Goal: Information Seeking & Learning: Learn about a topic

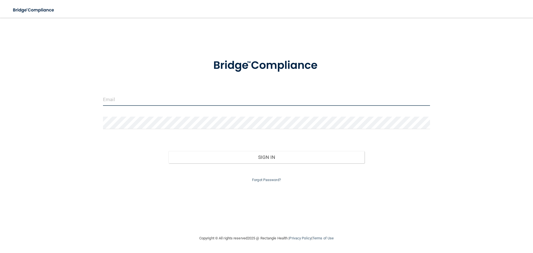
click at [239, 96] on input "email" at bounding box center [266, 99] width 327 height 13
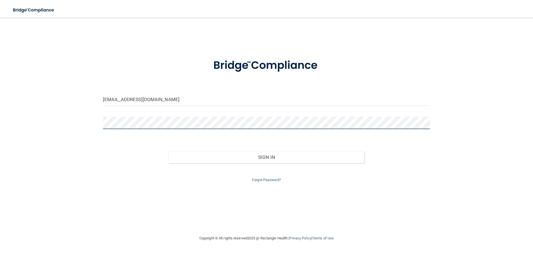
click at [169, 151] on button "Sign In" at bounding box center [267, 157] width 196 height 12
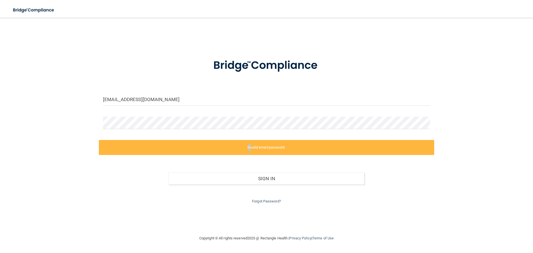
click at [248, 154] on label "Invalid email/password." at bounding box center [267, 147] width 336 height 15
click at [74, 147] on div "[EMAIL_ADDRESS][DOMAIN_NAME] Invalid email/password. You don't have permission …" at bounding box center [266, 126] width 511 height 206
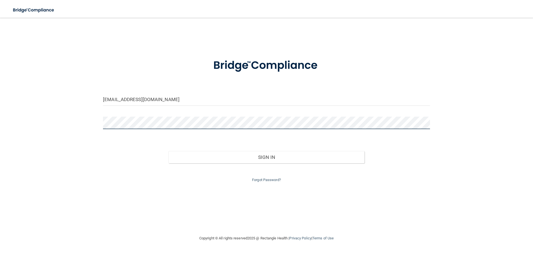
click at [169, 151] on button "Sign In" at bounding box center [267, 157] width 196 height 12
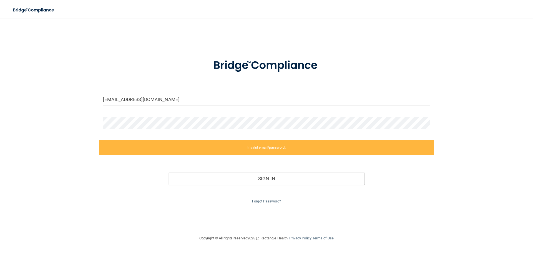
click at [264, 210] on div "[EMAIL_ADDRESS][DOMAIN_NAME] Invalid email/password. You don't have permission …" at bounding box center [266, 126] width 511 height 206
click at [142, 96] on input "[EMAIL_ADDRESS][DOMAIN_NAME]" at bounding box center [266, 99] width 327 height 13
click at [186, 131] on div at bounding box center [267, 125] width 336 height 17
click at [16, 108] on div "ethpalomo@gmail.com Invalid email/password. You don't have permission to access…" at bounding box center [266, 126] width 511 height 206
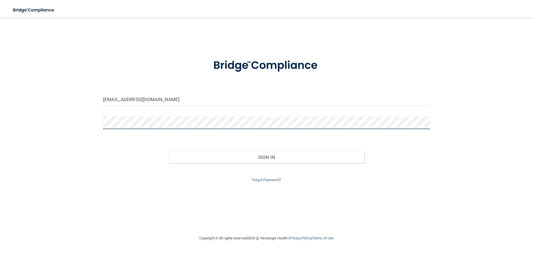
click at [169, 151] on button "Sign In" at bounding box center [267, 157] width 196 height 12
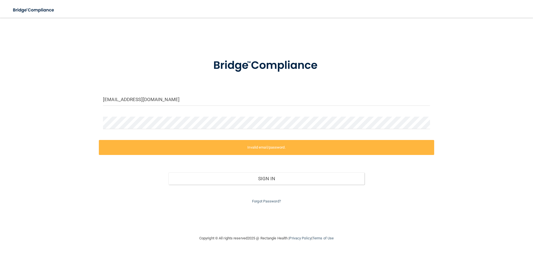
click at [387, 49] on div "ethpalomo@gmail.com Invalid email/password. You don't have permission to access…" at bounding box center [266, 126] width 511 height 206
drag, startPoint x: 191, startPoint y: 102, endPoint x: 105, endPoint y: 93, distance: 86.6
click at [104, 94] on input "[EMAIL_ADDRESS][DOMAIN_NAME]" at bounding box center [266, 99] width 327 height 13
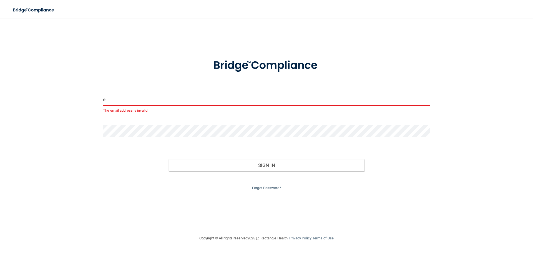
type input "e"
click at [96, 134] on div "e The email address is invalid Invalid email/password. You don't have permissio…" at bounding box center [266, 126] width 511 height 206
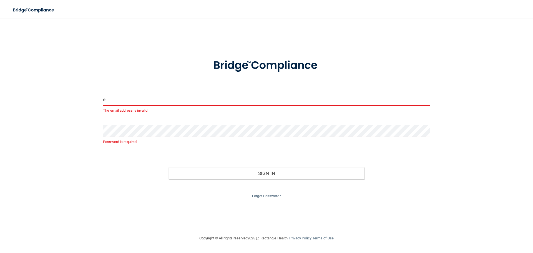
drag, startPoint x: 126, startPoint y: 97, endPoint x: 98, endPoint y: 106, distance: 29.8
click at [98, 105] on div "e The email address is invalid Password is required Invalid email/password. You…" at bounding box center [266, 126] width 511 height 206
click at [228, 213] on div "Email is required Password is required Invalid email/password. You don't have p…" at bounding box center [266, 126] width 511 height 206
click at [290, 193] on div "Forgot Password?" at bounding box center [267, 189] width 336 height 20
click at [265, 195] on link "Forgot Password?" at bounding box center [266, 196] width 29 height 4
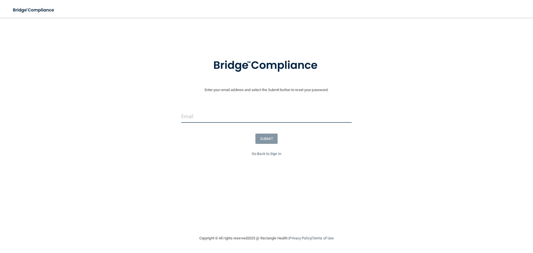
click at [252, 115] on input "email" at bounding box center [266, 116] width 170 height 13
type input "[EMAIL_ADDRESS][DOMAIN_NAME]"
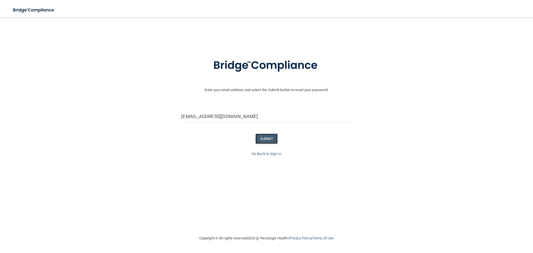
click at [263, 138] on button "SUBMIT" at bounding box center [267, 139] width 23 height 10
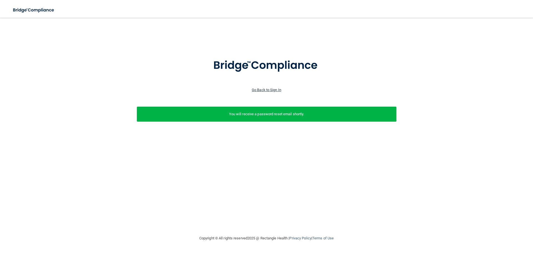
click at [267, 89] on link "Go Back to Sign In" at bounding box center [266, 90] width 29 height 4
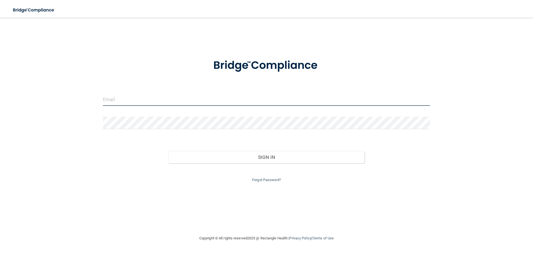
click at [220, 100] on input "email" at bounding box center [266, 99] width 327 height 13
type input "[EMAIL_ADDRESS][DOMAIN_NAME]"
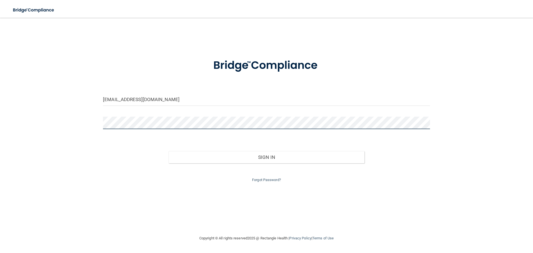
click at [169, 151] on button "Sign In" at bounding box center [267, 157] width 196 height 12
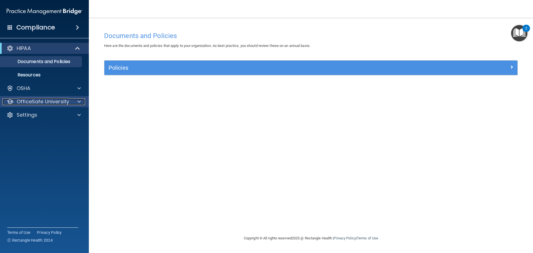
click at [44, 103] on p "OfficeSafe University" at bounding box center [43, 101] width 53 height 7
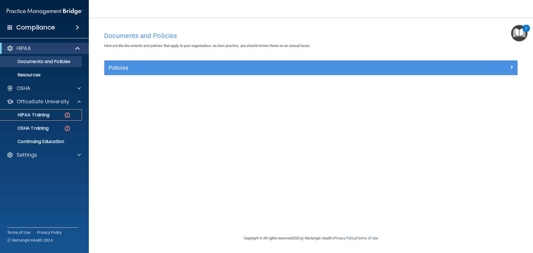
click at [58, 114] on div "HIPAA Training" at bounding box center [42, 115] width 76 height 6
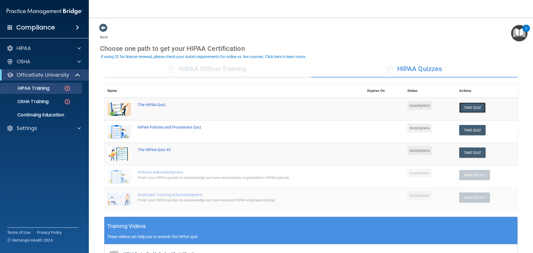
click at [460, 106] on button "Take Quiz" at bounding box center [473, 108] width 27 height 10
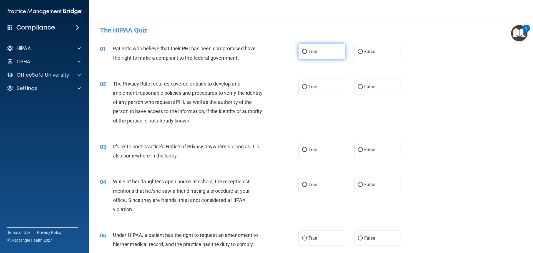
click at [330, 50] on label "True" at bounding box center [322, 51] width 47 height 15
click at [307, 50] on input "True" at bounding box center [304, 52] width 5 height 4
radio input "true"
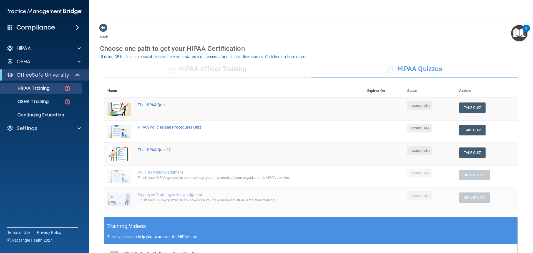
click at [236, 71] on div "✓ HIPAA Officer Training" at bounding box center [207, 69] width 207 height 17
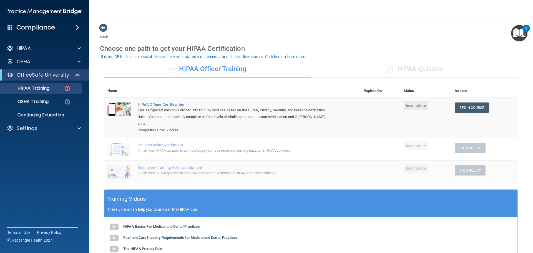
click at [411, 72] on div "✓ HIPAA Quizzes" at bounding box center [414, 69] width 207 height 17
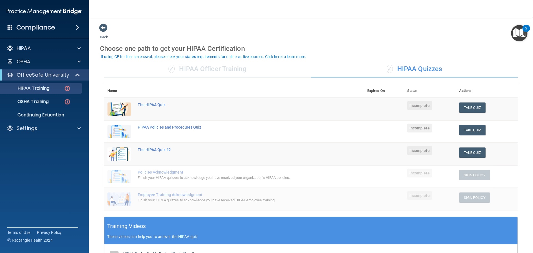
click at [306, 73] on div "✓ HIPAA Officer Training" at bounding box center [207, 69] width 207 height 17
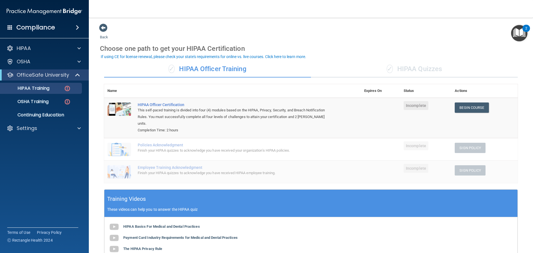
click at [387, 66] on span "✓" at bounding box center [390, 69] width 6 height 8
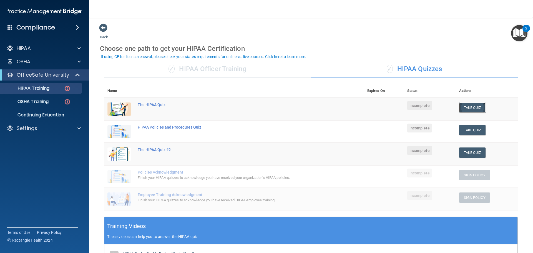
click at [475, 107] on button "Take Quiz" at bounding box center [473, 108] width 27 height 10
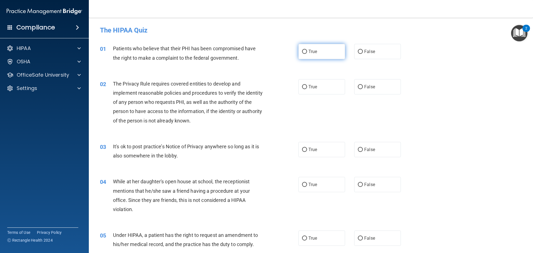
click at [310, 52] on span "True" at bounding box center [313, 51] width 9 height 5
click at [307, 52] on input "True" at bounding box center [304, 52] width 5 height 4
radio input "true"
click at [315, 84] on label "True" at bounding box center [322, 86] width 47 height 15
click at [307, 85] on input "True" at bounding box center [304, 87] width 5 height 4
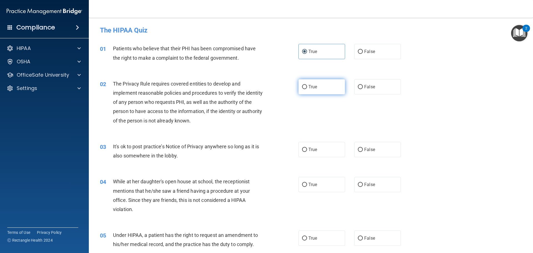
radio input "true"
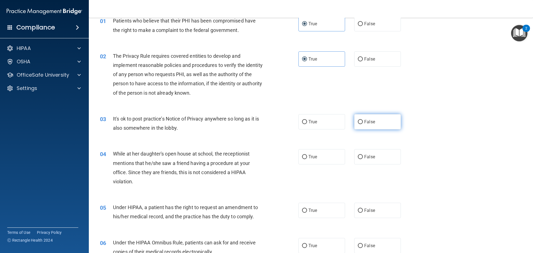
click at [382, 116] on label "False" at bounding box center [378, 121] width 47 height 15
click at [363, 120] on input "False" at bounding box center [360, 122] width 5 height 4
radio input "true"
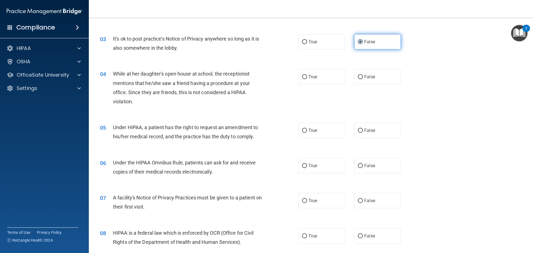
scroll to position [111, 0]
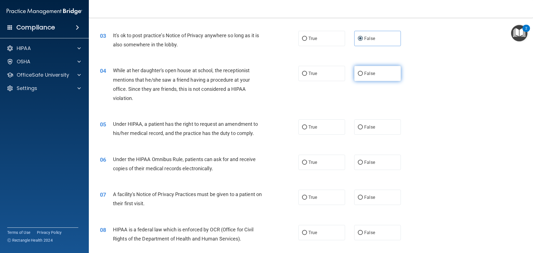
click at [389, 77] on label "False" at bounding box center [378, 73] width 47 height 15
click at [363, 76] on input "False" at bounding box center [360, 74] width 5 height 4
radio input "true"
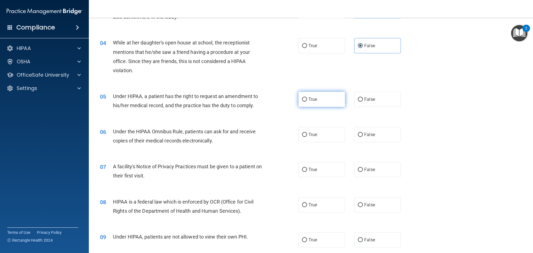
click at [317, 106] on label "True" at bounding box center [322, 99] width 47 height 15
click at [307, 102] on input "True" at bounding box center [304, 100] width 5 height 4
radio input "true"
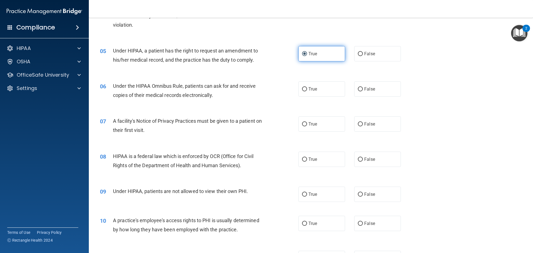
scroll to position [195, 0]
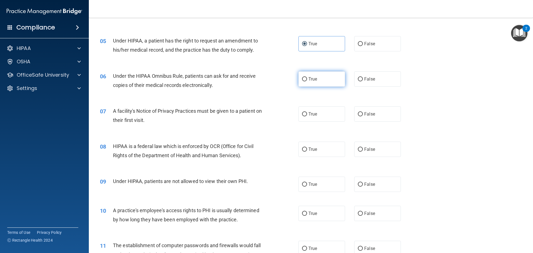
click at [320, 80] on label "True" at bounding box center [322, 78] width 47 height 15
click at [307, 80] on input "True" at bounding box center [304, 79] width 5 height 4
radio input "true"
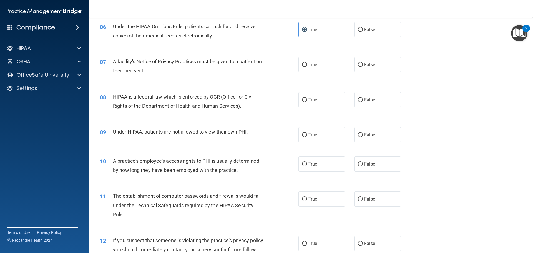
scroll to position [250, 0]
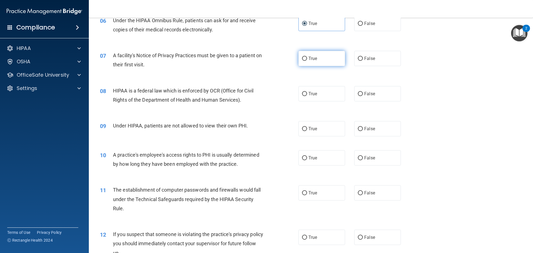
click at [317, 62] on label "True" at bounding box center [322, 58] width 47 height 15
click at [307, 61] on input "True" at bounding box center [304, 59] width 5 height 4
radio input "true"
click at [309, 91] on span "True" at bounding box center [313, 93] width 9 height 5
click at [307, 92] on input "True" at bounding box center [304, 94] width 5 height 4
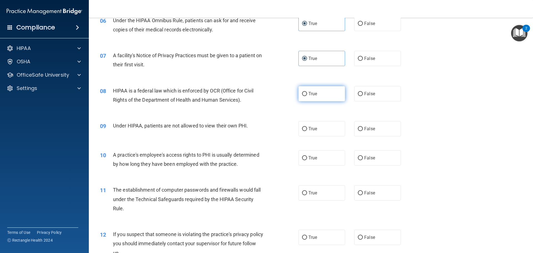
radio input "true"
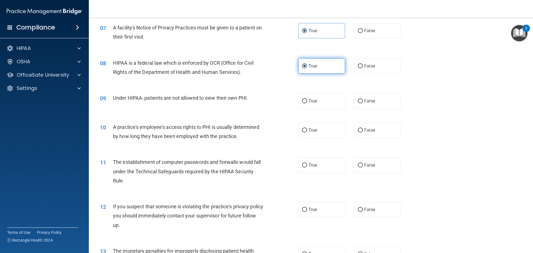
scroll to position [306, 0]
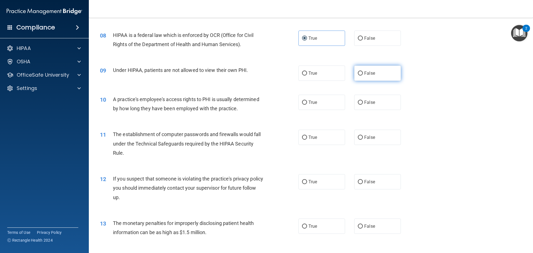
click at [355, 70] on label "False" at bounding box center [378, 73] width 47 height 15
click at [358, 71] on input "False" at bounding box center [360, 73] width 5 height 4
radio input "true"
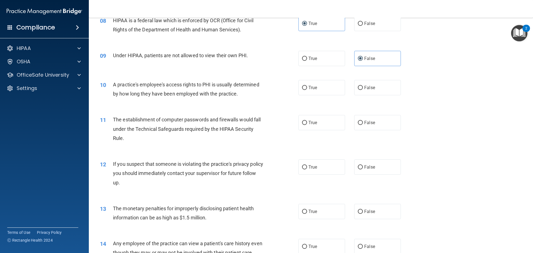
scroll to position [333, 0]
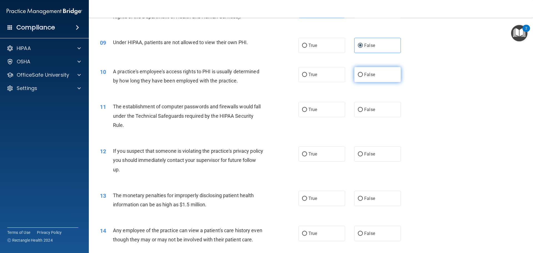
click at [365, 76] on span "False" at bounding box center [370, 74] width 11 height 5
click at [362, 76] on input "False" at bounding box center [360, 75] width 5 height 4
radio input "true"
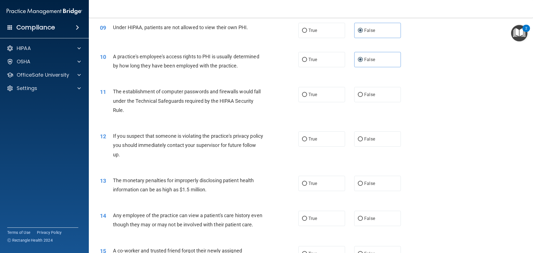
scroll to position [361, 0]
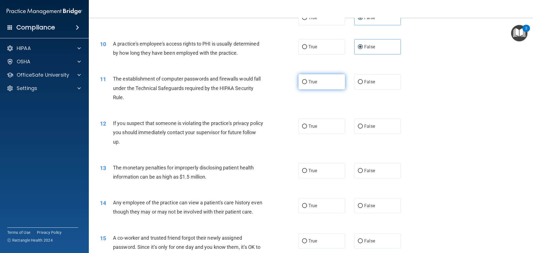
click at [328, 87] on label "True" at bounding box center [322, 81] width 47 height 15
click at [307, 84] on input "True" at bounding box center [304, 82] width 5 height 4
radio input "true"
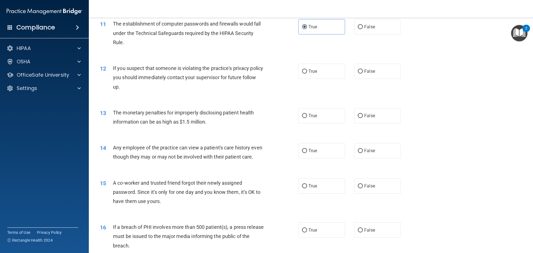
scroll to position [417, 0]
click at [313, 69] on span "True" at bounding box center [313, 70] width 9 height 5
click at [307, 69] on input "True" at bounding box center [304, 71] width 5 height 4
radio input "true"
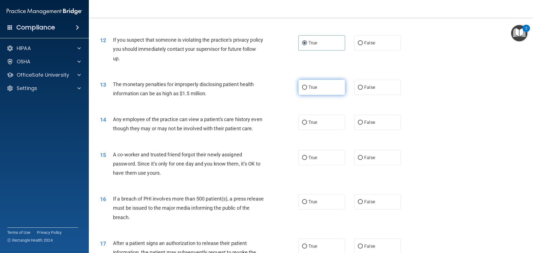
click at [318, 88] on label "True" at bounding box center [322, 87] width 47 height 15
click at [307, 88] on input "True" at bounding box center [304, 88] width 5 height 4
radio input "true"
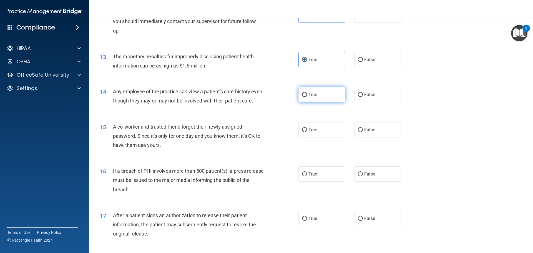
click at [316, 97] on label "True" at bounding box center [322, 94] width 47 height 15
click at [307, 97] on input "True" at bounding box center [304, 95] width 5 height 4
radio input "true"
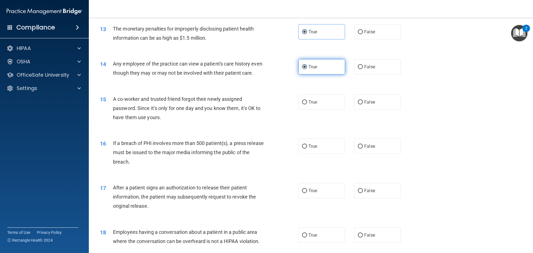
scroll to position [528, 0]
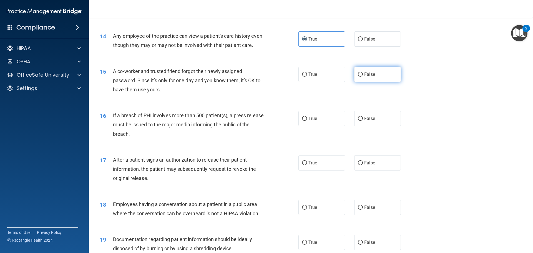
click at [393, 82] on label "False" at bounding box center [378, 74] width 47 height 15
click at [363, 77] on input "False" at bounding box center [360, 75] width 5 height 4
radio input "true"
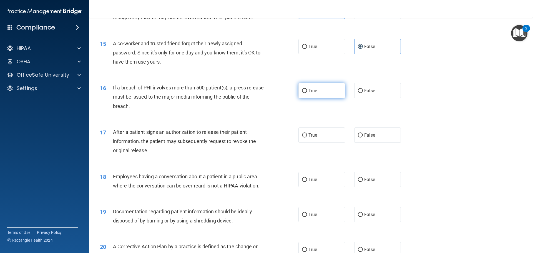
click at [323, 94] on label "True" at bounding box center [322, 90] width 47 height 15
click at [307, 93] on input "True" at bounding box center [304, 91] width 5 height 4
radio input "true"
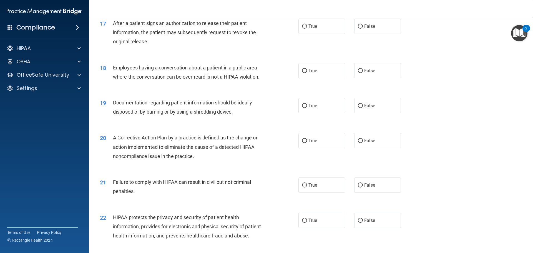
scroll to position [667, 0]
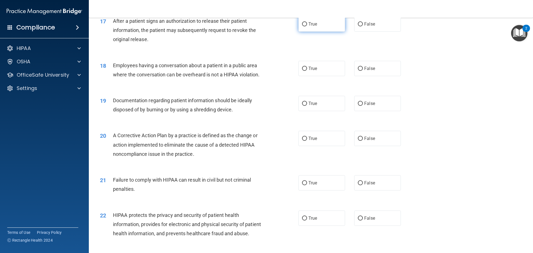
click at [305, 29] on label "True" at bounding box center [322, 23] width 47 height 15
click at [305, 26] on input "True" at bounding box center [304, 24] width 5 height 4
radio input "true"
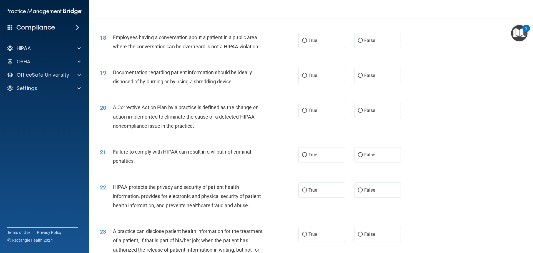
scroll to position [695, 0]
click at [373, 43] on label "False" at bounding box center [378, 40] width 47 height 15
click at [363, 43] on input "False" at bounding box center [360, 41] width 5 height 4
radio input "true"
click at [320, 80] on label "True" at bounding box center [322, 75] width 47 height 15
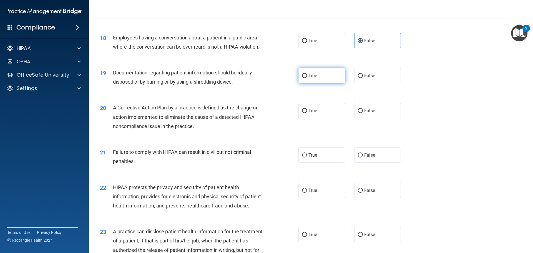
click at [307, 78] on input "True" at bounding box center [304, 76] width 5 height 4
radio input "true"
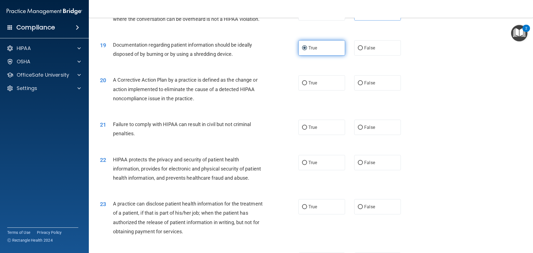
scroll to position [750, 0]
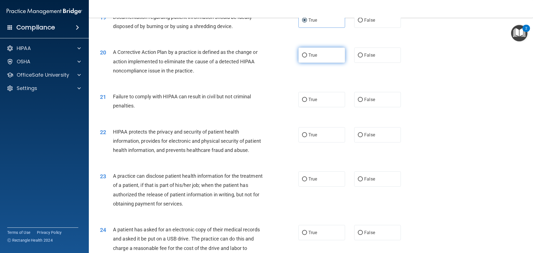
click at [316, 63] on label "True" at bounding box center [322, 55] width 47 height 15
click at [307, 58] on input "True" at bounding box center [304, 55] width 5 height 4
radio input "true"
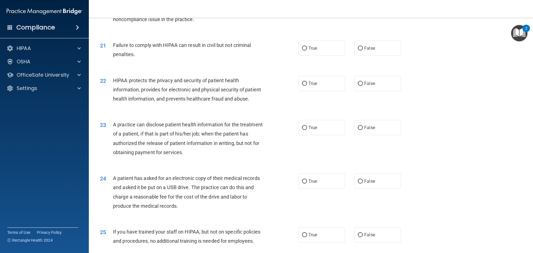
scroll to position [806, 0]
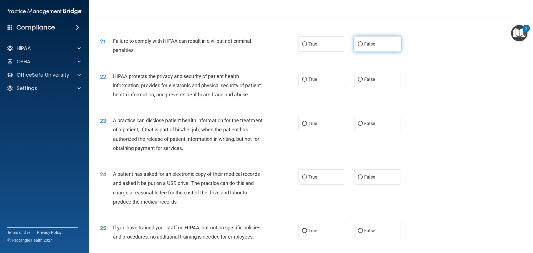
click at [360, 46] on input "False" at bounding box center [360, 44] width 5 height 4
radio input "true"
click at [308, 87] on label "True" at bounding box center [322, 79] width 47 height 15
click at [307, 82] on input "True" at bounding box center [304, 80] width 5 height 4
radio input "true"
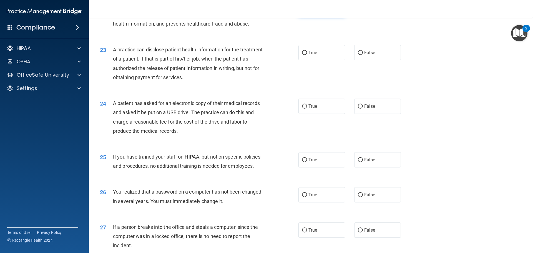
scroll to position [889, 0]
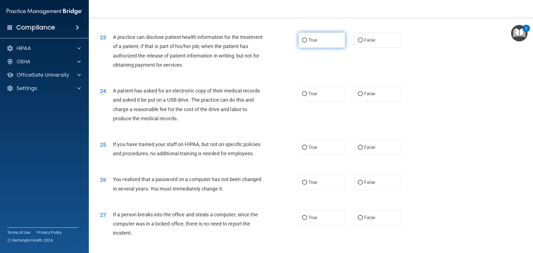
click at [313, 43] on span "True" at bounding box center [313, 40] width 9 height 5
click at [307, 43] on input "True" at bounding box center [304, 40] width 5 height 4
radio input "true"
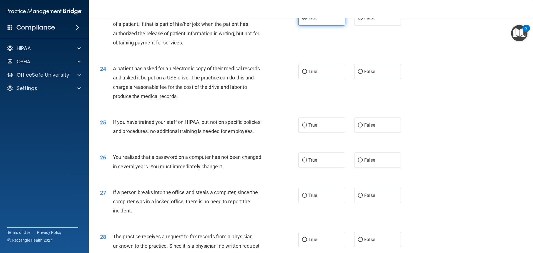
scroll to position [945, 0]
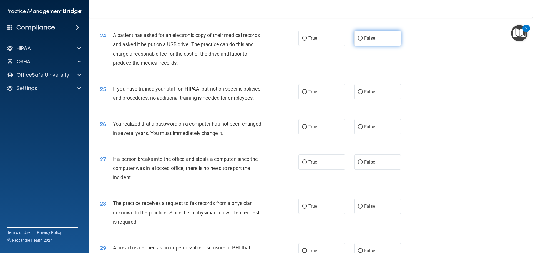
click at [355, 46] on label "False" at bounding box center [378, 38] width 47 height 15
click at [358, 41] on input "False" at bounding box center [360, 38] width 5 height 4
radio input "true"
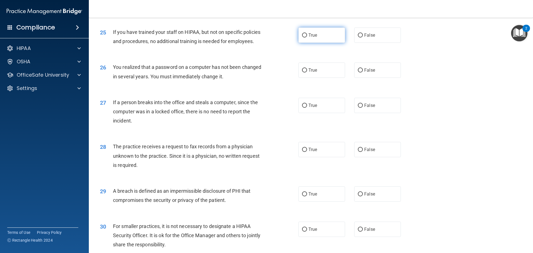
scroll to position [1028, 0]
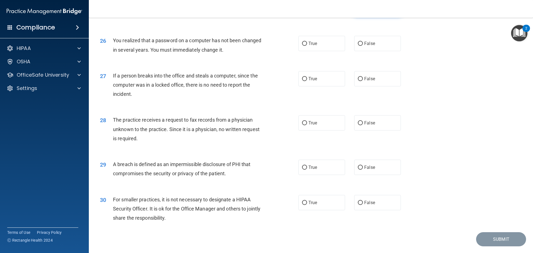
click at [355, 16] on label "False" at bounding box center [378, 8] width 47 height 15
click at [358, 11] on input "False" at bounding box center [360, 9] width 5 height 4
radio input "true"
click at [341, 51] on label "True" at bounding box center [322, 43] width 47 height 15
click at [307, 46] on input "True" at bounding box center [304, 44] width 5 height 4
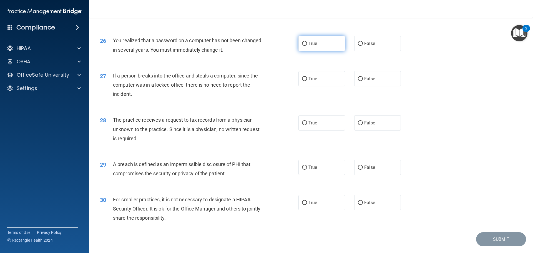
radio input "true"
click at [355, 86] on label "False" at bounding box center [378, 78] width 47 height 15
click at [358, 81] on input "False" at bounding box center [360, 79] width 5 height 4
radio input "true"
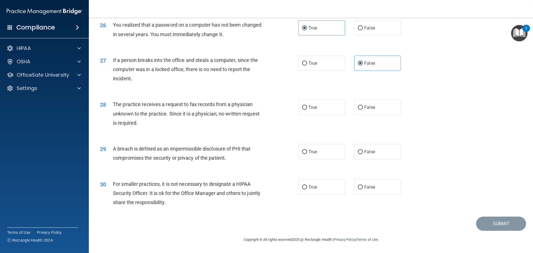
scroll to position [1062, 0]
click at [358, 107] on input "False" at bounding box center [360, 108] width 5 height 4
radio input "true"
drag, startPoint x: 305, startPoint y: 147, endPoint x: 301, endPoint y: 146, distance: 3.6
click at [303, 147] on label "True" at bounding box center [322, 151] width 47 height 15
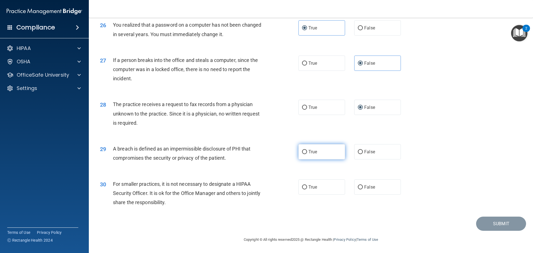
click at [303, 150] on input "True" at bounding box center [304, 152] width 5 height 4
radio input "true"
click at [355, 182] on label "False" at bounding box center [378, 186] width 47 height 15
click at [358, 185] on input "False" at bounding box center [360, 187] width 5 height 4
radio input "true"
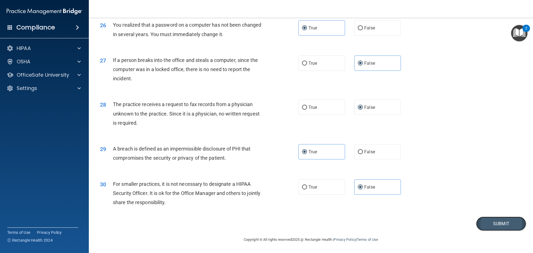
click at [482, 218] on button "Submit" at bounding box center [502, 224] width 50 height 14
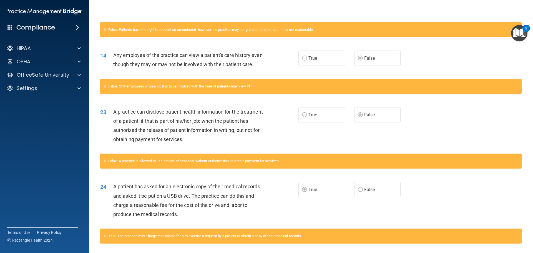
scroll to position [167, 0]
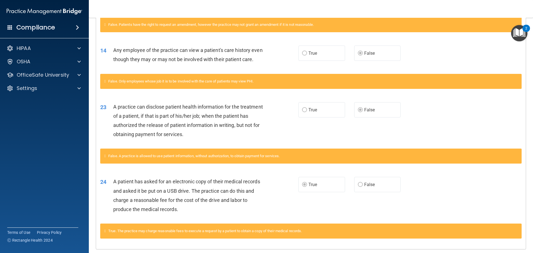
click at [355, 189] on label "False" at bounding box center [378, 184] width 47 height 15
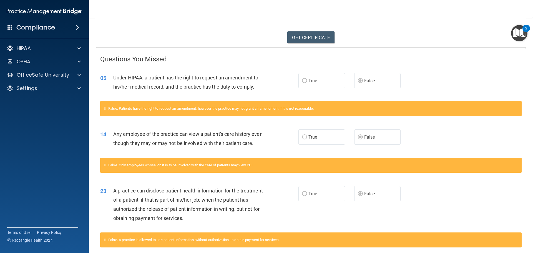
scroll to position [0, 0]
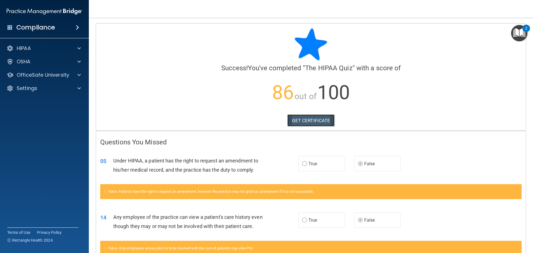
click at [324, 124] on link "GET CERTIFICATE" at bounding box center [312, 120] width 48 height 12
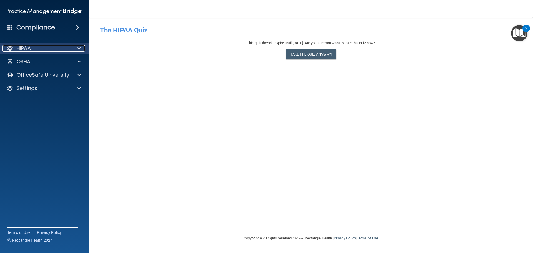
click at [49, 45] on div "HIPAA" at bounding box center [37, 48] width 69 height 7
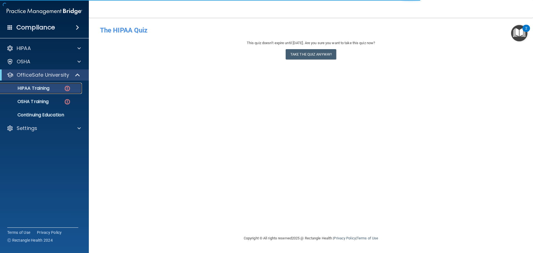
click at [62, 86] on div "HIPAA Training" at bounding box center [42, 89] width 76 height 6
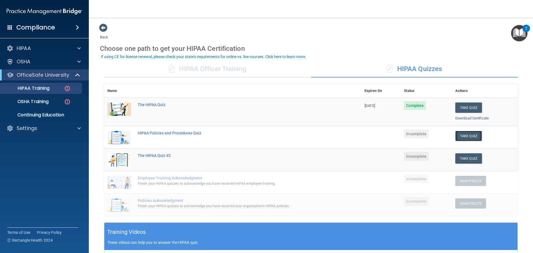
click at [470, 136] on button "Take Quiz" at bounding box center [469, 136] width 27 height 10
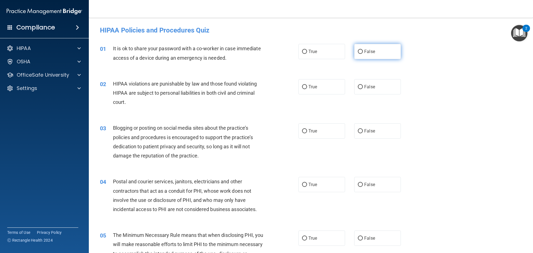
click at [376, 52] on label "False" at bounding box center [378, 51] width 47 height 15
click at [363, 52] on input "False" at bounding box center [360, 52] width 5 height 4
radio input "true"
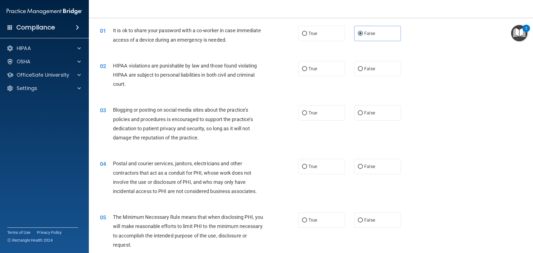
scroll to position [28, 0]
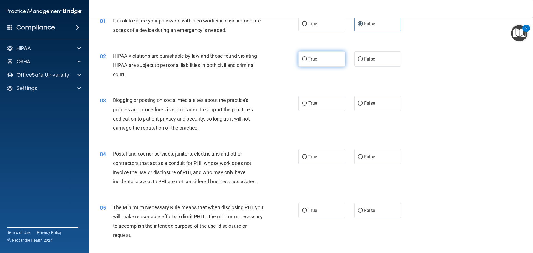
click at [333, 60] on label "True" at bounding box center [322, 58] width 47 height 15
click at [307, 60] on input "True" at bounding box center [304, 59] width 5 height 4
radio input "true"
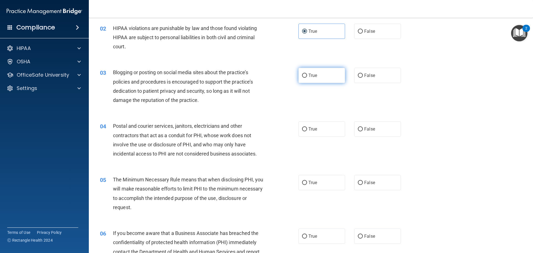
click at [324, 80] on label "True" at bounding box center [322, 75] width 47 height 15
click at [307, 78] on input "True" at bounding box center [304, 76] width 5 height 4
radio input "true"
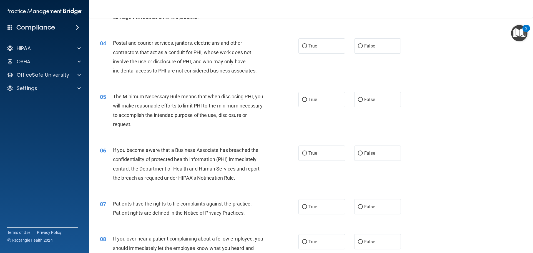
scroll to position [139, 0]
click at [337, 47] on label "True" at bounding box center [322, 45] width 47 height 15
click at [307, 47] on input "True" at bounding box center [304, 46] width 5 height 4
radio input "true"
click at [299, 97] on label "True" at bounding box center [322, 99] width 47 height 15
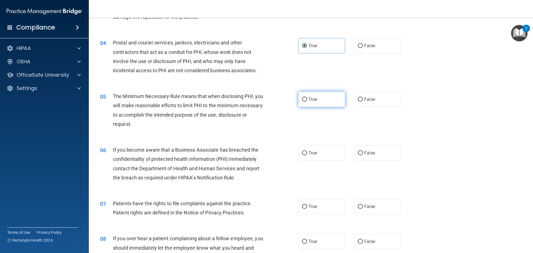
click at [302, 98] on input "True" at bounding box center [304, 100] width 5 height 4
radio input "true"
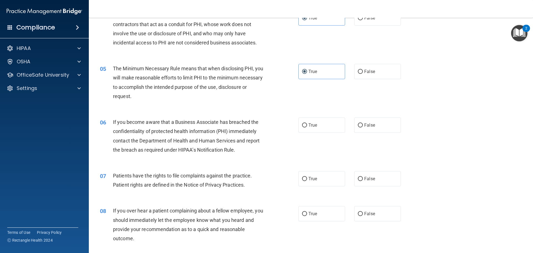
scroll to position [195, 0]
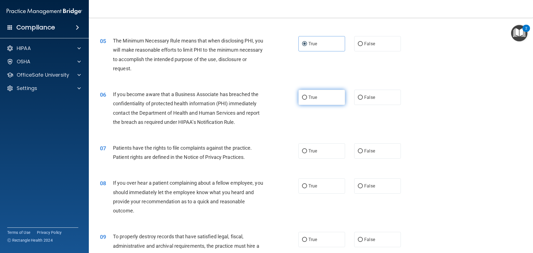
click at [305, 97] on input "True" at bounding box center [304, 98] width 5 height 4
radio input "true"
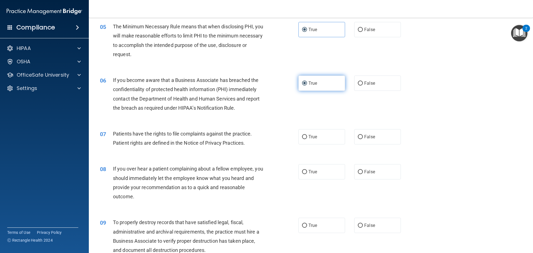
scroll to position [222, 0]
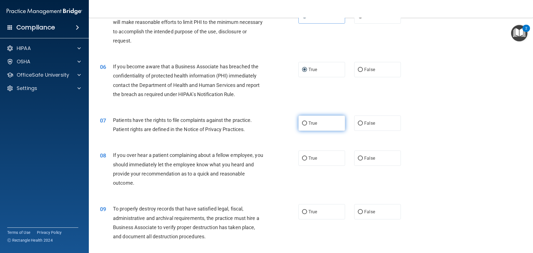
click at [302, 129] on label "True" at bounding box center [322, 123] width 47 height 15
click at [302, 126] on input "True" at bounding box center [304, 123] width 5 height 4
radio input "true"
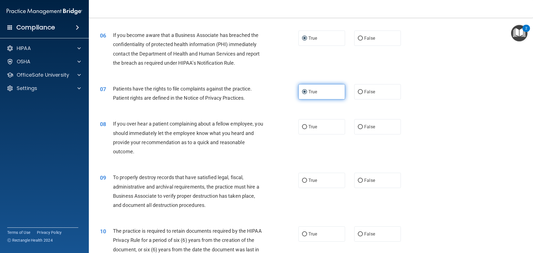
scroll to position [278, 0]
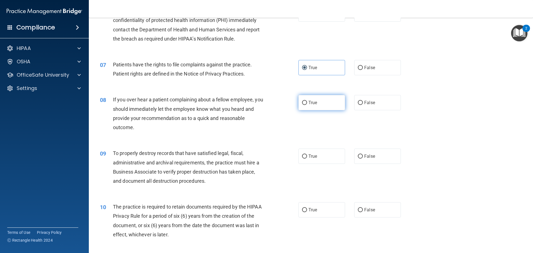
click at [333, 100] on label "True" at bounding box center [322, 102] width 47 height 15
click at [307, 101] on input "True" at bounding box center [304, 103] width 5 height 4
radio input "true"
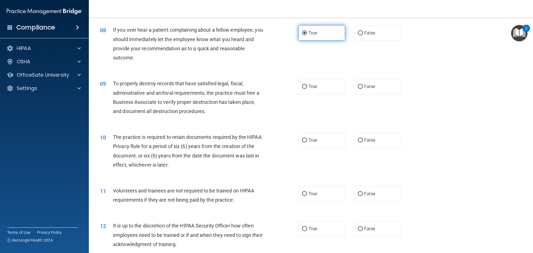
scroll to position [361, 0]
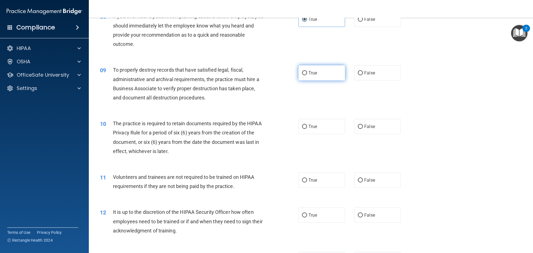
click at [338, 76] on label "True" at bounding box center [322, 72] width 47 height 15
click at [307, 75] on input "True" at bounding box center [304, 73] width 5 height 4
radio input "true"
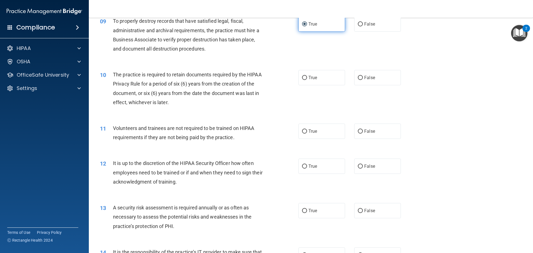
scroll to position [417, 0]
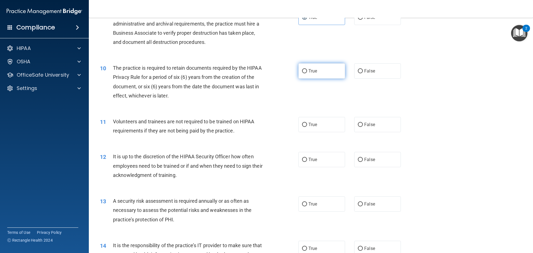
click at [307, 68] on label "True" at bounding box center [322, 70] width 47 height 15
click at [307, 69] on input "True" at bounding box center [304, 71] width 5 height 4
radio input "true"
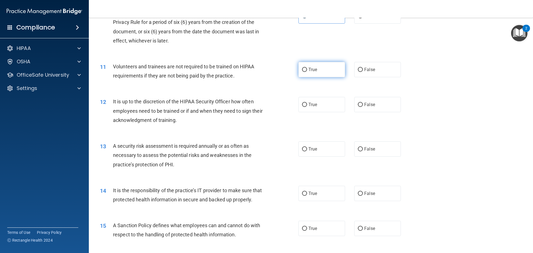
scroll to position [472, 0]
click at [300, 65] on label "True" at bounding box center [322, 68] width 47 height 15
click at [302, 67] on input "True" at bounding box center [304, 69] width 5 height 4
radio input "true"
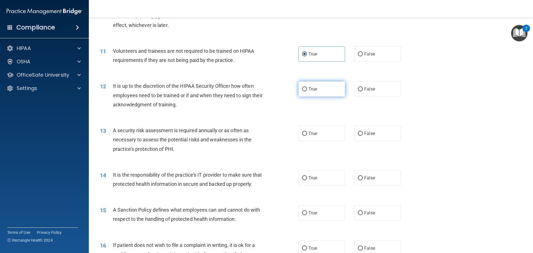
scroll to position [500, 0]
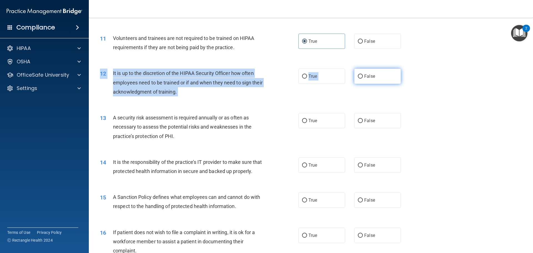
click at [356, 83] on label "False" at bounding box center [378, 76] width 47 height 15
click at [358, 79] on input "False" at bounding box center [360, 76] width 5 height 4
radio input "true"
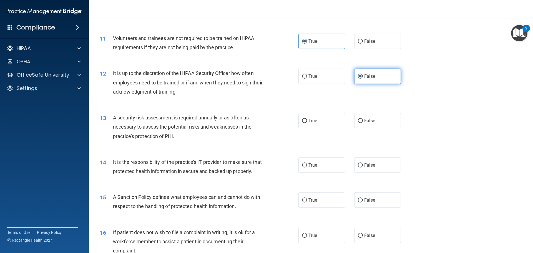
click at [358, 77] on input "False" at bounding box center [360, 76] width 5 height 4
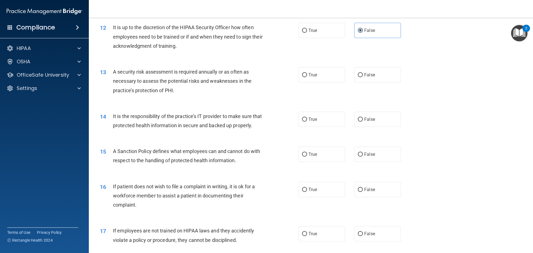
scroll to position [556, 0]
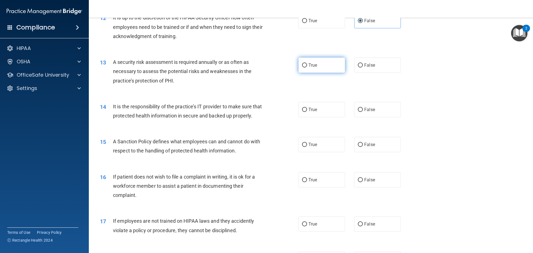
click at [325, 59] on label "True" at bounding box center [322, 65] width 47 height 15
click at [307, 63] on input "True" at bounding box center [304, 65] width 5 height 4
radio input "true"
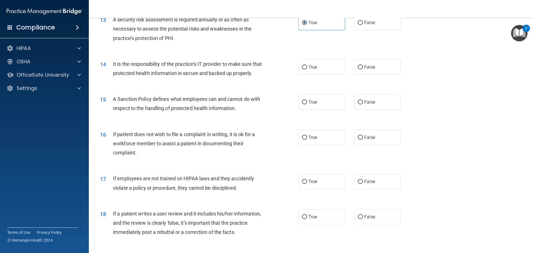
scroll to position [611, 0]
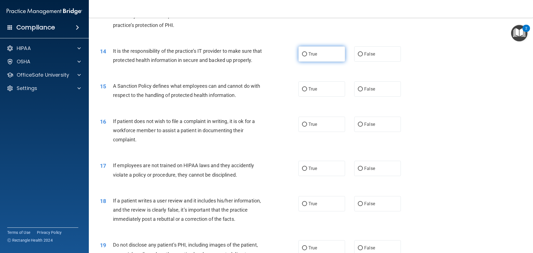
click at [324, 53] on label "True" at bounding box center [322, 53] width 47 height 15
click at [307, 53] on input "True" at bounding box center [304, 54] width 5 height 4
radio input "true"
click at [358, 57] on label "False" at bounding box center [378, 53] width 47 height 15
click at [358, 56] on input "False" at bounding box center [360, 54] width 5 height 4
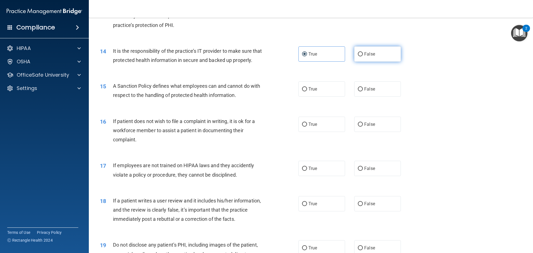
radio input "true"
radio input "false"
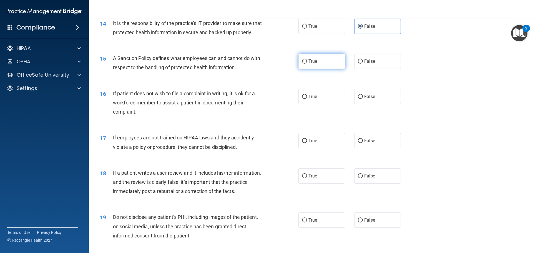
click at [310, 64] on span "True" at bounding box center [313, 61] width 9 height 5
click at [307, 64] on input "True" at bounding box center [304, 61] width 5 height 4
radio input "true"
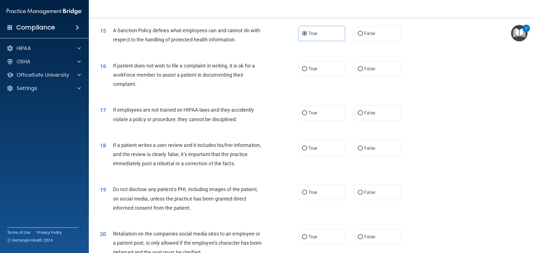
click at [308, 74] on label "True" at bounding box center [322, 68] width 47 height 15
click at [307, 71] on input "True" at bounding box center [304, 69] width 5 height 4
radio input "true"
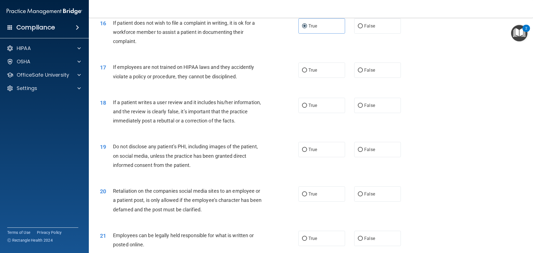
scroll to position [722, 0]
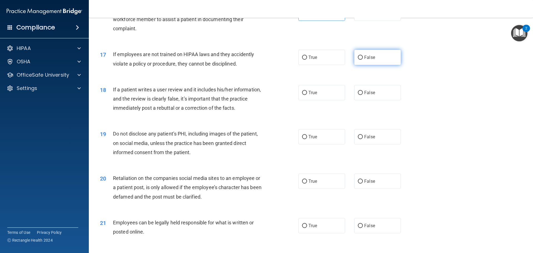
click at [364, 65] on label "False" at bounding box center [378, 57] width 47 height 15
click at [363, 60] on input "False" at bounding box center [360, 58] width 5 height 4
radio input "true"
click at [395, 100] on label "False" at bounding box center [378, 92] width 47 height 15
click at [363, 95] on input "False" at bounding box center [360, 93] width 5 height 4
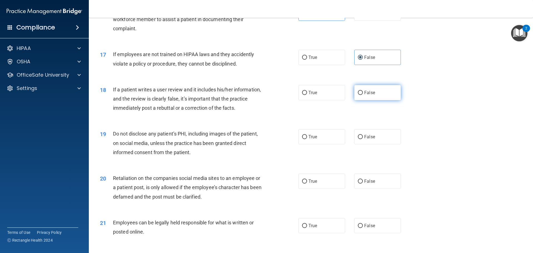
radio input "true"
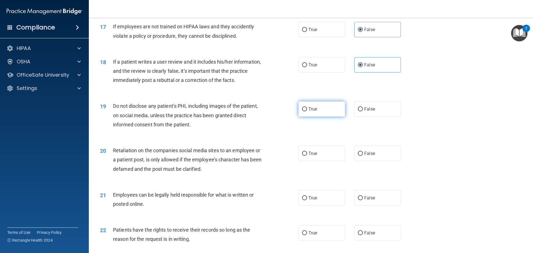
click at [327, 117] on label "True" at bounding box center [322, 108] width 47 height 15
click at [307, 111] on input "True" at bounding box center [304, 109] width 5 height 4
radio input "true"
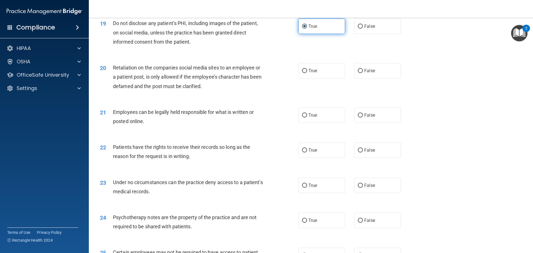
scroll to position [834, 0]
click at [355, 76] on label "False" at bounding box center [378, 70] width 47 height 15
click at [358, 73] on input "False" at bounding box center [360, 70] width 5 height 4
radio input "true"
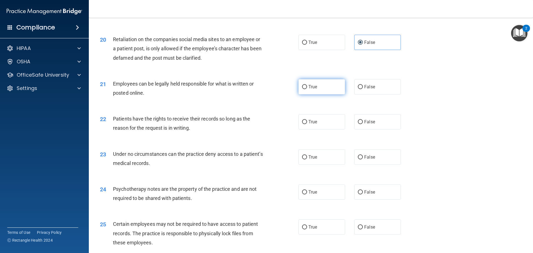
click at [300, 92] on label "True" at bounding box center [322, 86] width 47 height 15
click at [302, 89] on input "True" at bounding box center [304, 87] width 5 height 4
radio input "true"
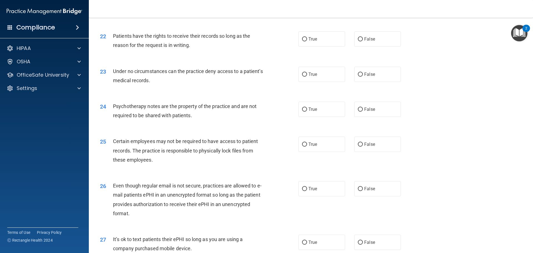
scroll to position [945, 0]
drag, startPoint x: 347, startPoint y: 44, endPoint x: 343, endPoint y: 49, distance: 6.2
click at [343, 46] on div "True False" at bounding box center [355, 38] width 112 height 15
click at [355, 46] on label "False" at bounding box center [378, 38] width 47 height 15
click at [358, 41] on input "False" at bounding box center [360, 39] width 5 height 4
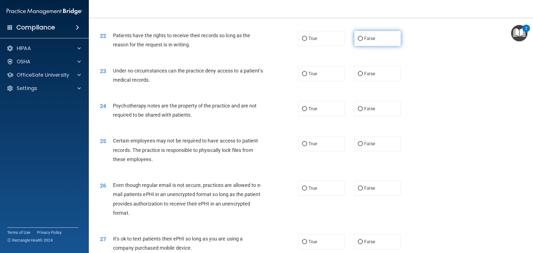
radio input "true"
click at [316, 81] on label "True" at bounding box center [322, 73] width 47 height 15
click at [307, 76] on input "True" at bounding box center [304, 74] width 5 height 4
radio input "true"
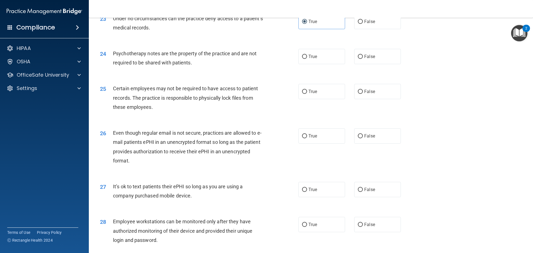
scroll to position [1000, 0]
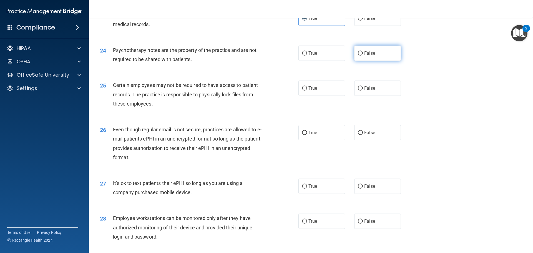
click at [372, 61] on label "False" at bounding box center [378, 53] width 47 height 15
click at [363, 56] on input "False" at bounding box center [360, 53] width 5 height 4
radio input "true"
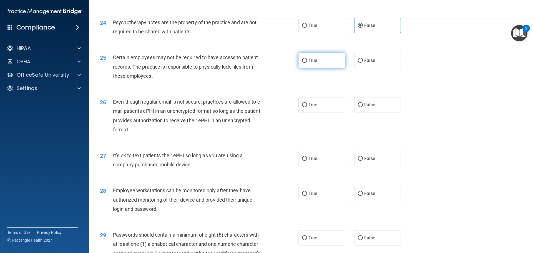
click at [331, 68] on label "True" at bounding box center [322, 60] width 47 height 15
click at [307, 63] on input "True" at bounding box center [304, 61] width 5 height 4
radio input "true"
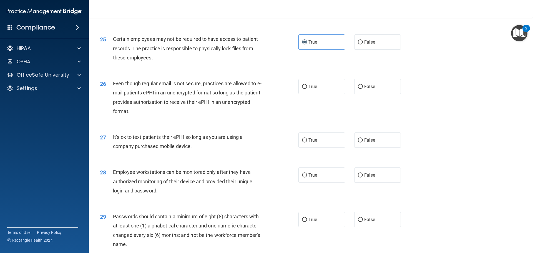
scroll to position [1084, 0]
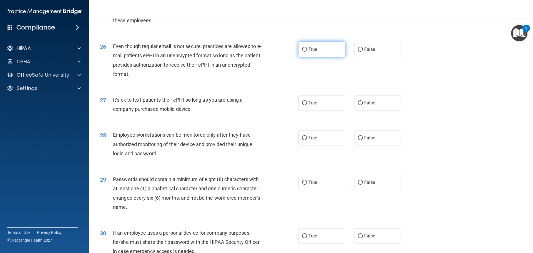
click at [308, 57] on label "True" at bounding box center [322, 49] width 47 height 15
click at [307, 52] on input "True" at bounding box center [304, 50] width 5 height 4
radio input "true"
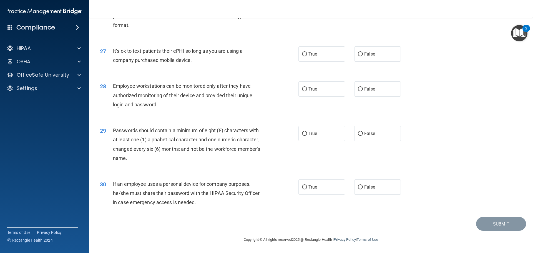
scroll to position [1142, 0]
click at [387, 50] on label "False" at bounding box center [378, 53] width 47 height 15
click at [363, 52] on input "False" at bounding box center [360, 54] width 5 height 4
radio input "true"
click at [376, 85] on label "False" at bounding box center [378, 88] width 47 height 15
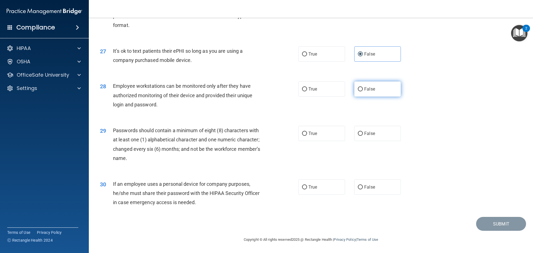
click at [363, 87] on input "False" at bounding box center [360, 89] width 5 height 4
radio input "true"
click at [333, 139] on label "True" at bounding box center [322, 133] width 47 height 15
click at [307, 136] on input "True" at bounding box center [304, 134] width 5 height 4
radio input "true"
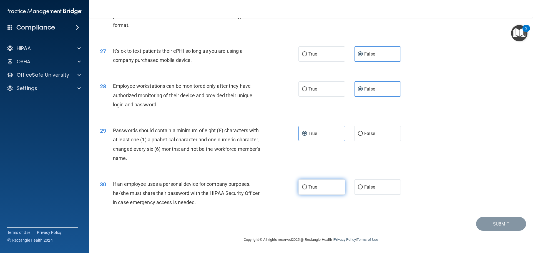
click at [308, 191] on label "True" at bounding box center [322, 186] width 47 height 15
click at [307, 190] on input "True" at bounding box center [304, 187] width 5 height 4
radio input "true"
click at [485, 225] on button "Submit" at bounding box center [502, 224] width 50 height 14
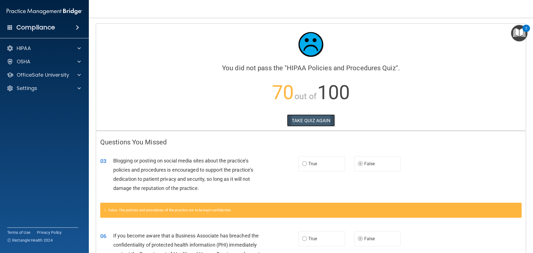
click at [318, 126] on button "TAKE QUIZ AGAIN" at bounding box center [311, 120] width 48 height 12
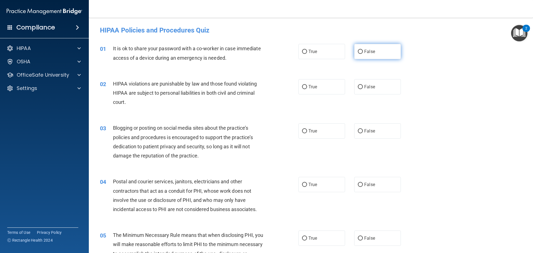
click at [380, 51] on label "False" at bounding box center [378, 51] width 47 height 15
click at [363, 51] on input "False" at bounding box center [360, 52] width 5 height 4
radio input "true"
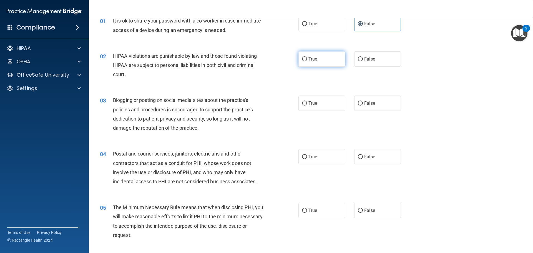
click at [303, 63] on label "True" at bounding box center [322, 58] width 47 height 15
click at [303, 61] on input "True" at bounding box center [304, 59] width 5 height 4
radio input "true"
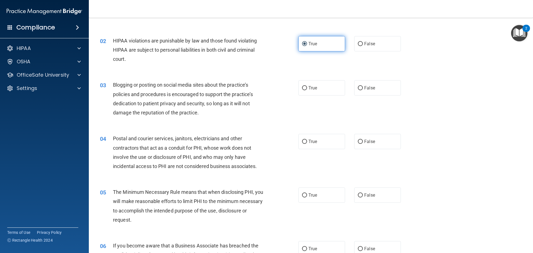
scroll to position [56, 0]
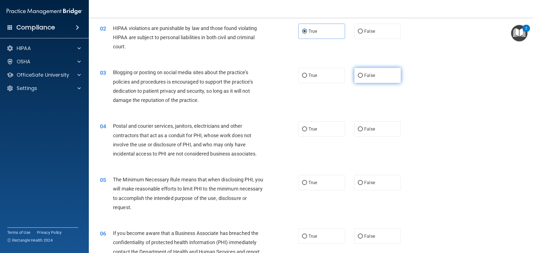
click at [394, 80] on label "False" at bounding box center [378, 75] width 47 height 15
click at [363, 78] on input "False" at bounding box center [360, 76] width 5 height 4
radio input "true"
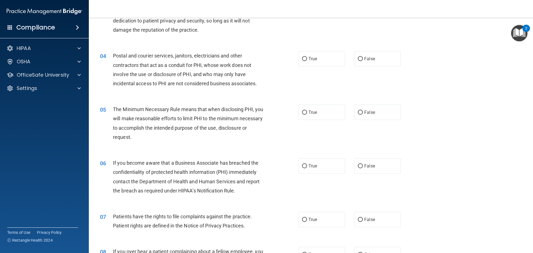
scroll to position [139, 0]
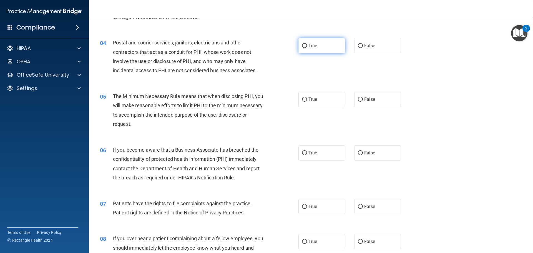
click at [317, 48] on label "True" at bounding box center [322, 45] width 47 height 15
click at [307, 48] on input "True" at bounding box center [304, 46] width 5 height 4
radio input "true"
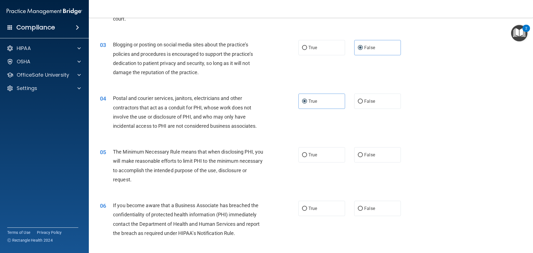
scroll to position [195, 0]
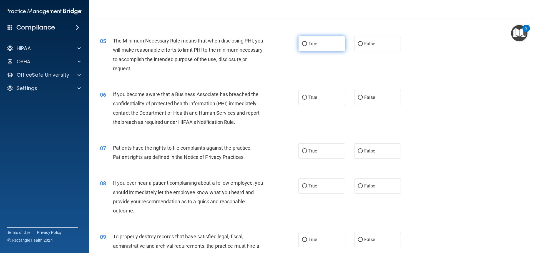
click at [323, 46] on label "True" at bounding box center [322, 43] width 47 height 15
click at [307, 46] on input "True" at bounding box center [304, 44] width 5 height 4
radio input "true"
click at [368, 104] on label "False" at bounding box center [378, 97] width 47 height 15
click at [363, 100] on input "False" at bounding box center [360, 98] width 5 height 4
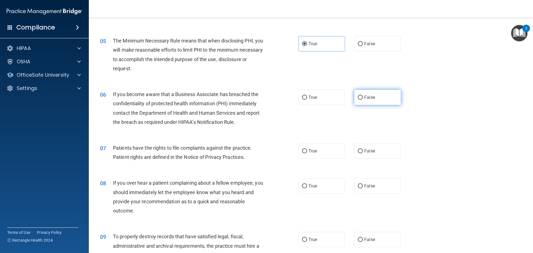
radio input "true"
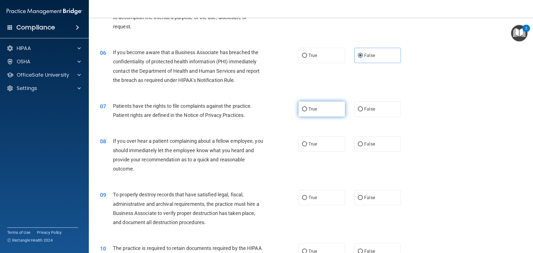
scroll to position [250, 0]
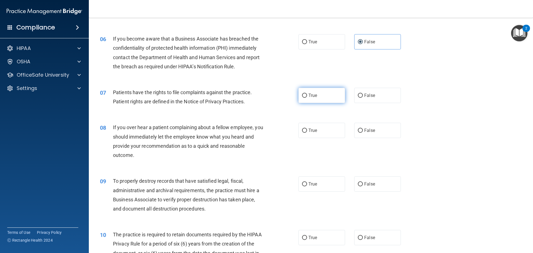
click at [314, 98] on label "True" at bounding box center [322, 95] width 47 height 15
click at [307, 98] on input "True" at bounding box center [304, 96] width 5 height 4
radio input "true"
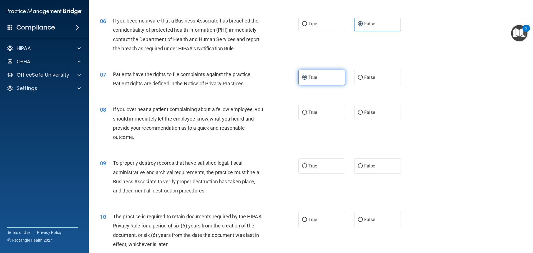
scroll to position [278, 0]
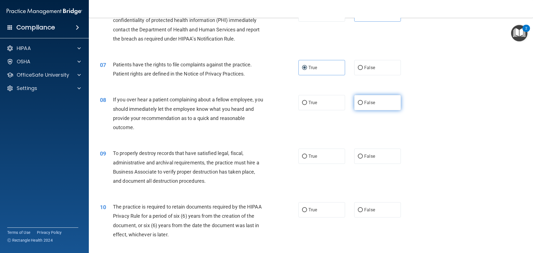
click at [355, 100] on label "False" at bounding box center [378, 102] width 47 height 15
click at [358, 101] on input "False" at bounding box center [360, 103] width 5 height 4
radio input "true"
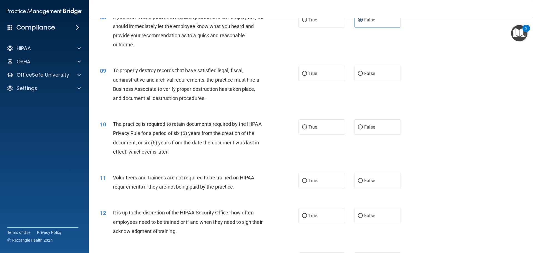
scroll to position [361, 0]
click at [366, 66] on label "False" at bounding box center [378, 72] width 47 height 15
click at [363, 71] on input "False" at bounding box center [360, 73] width 5 height 4
radio input "true"
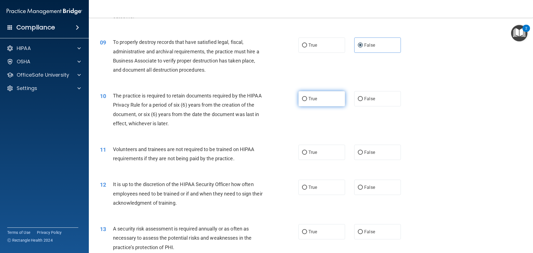
click at [328, 99] on label "True" at bounding box center [322, 98] width 47 height 15
click at [307, 99] on input "True" at bounding box center [304, 99] width 5 height 4
radio input "true"
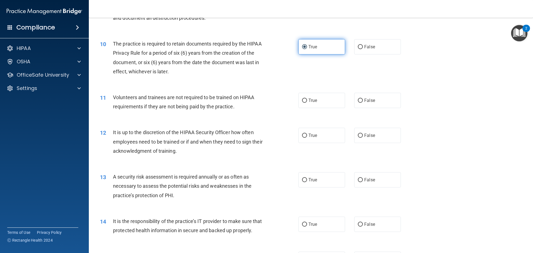
scroll to position [445, 0]
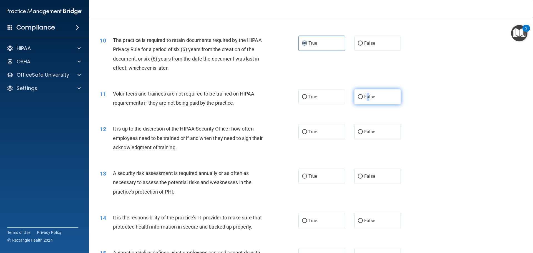
click at [366, 99] on span "False" at bounding box center [370, 96] width 11 height 5
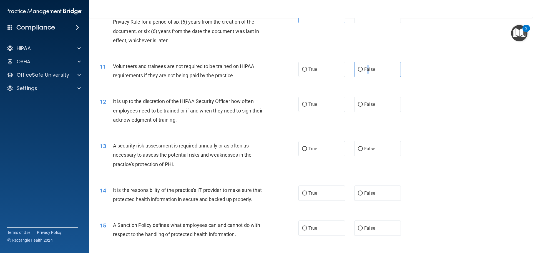
scroll to position [472, 0]
click at [326, 101] on label "True" at bounding box center [322, 103] width 47 height 15
click at [307, 102] on input "True" at bounding box center [304, 104] width 5 height 4
radio input "true"
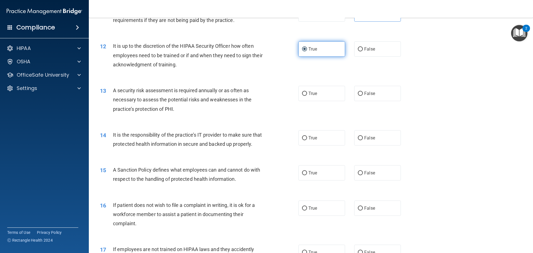
scroll to position [528, 0]
click at [326, 95] on label "True" at bounding box center [322, 92] width 47 height 15
click at [307, 95] on input "True" at bounding box center [304, 93] width 5 height 4
radio input "true"
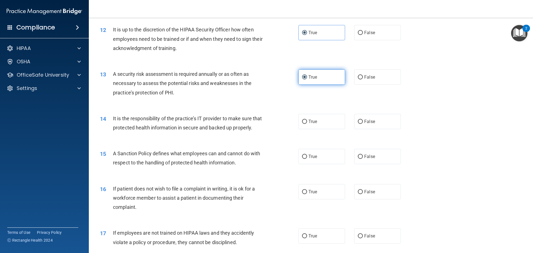
scroll to position [556, 0]
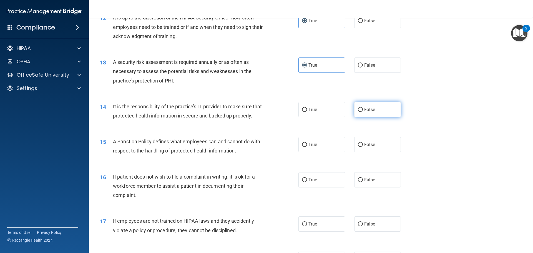
click at [365, 108] on span "False" at bounding box center [370, 109] width 11 height 5
click at [363, 108] on input "False" at bounding box center [360, 110] width 5 height 4
radio input "true"
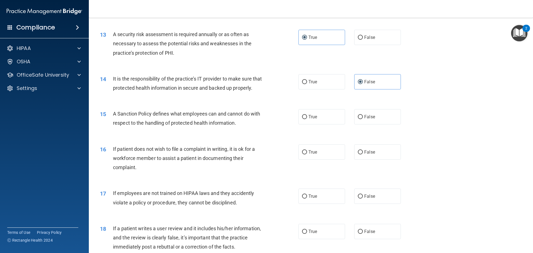
scroll to position [611, 0]
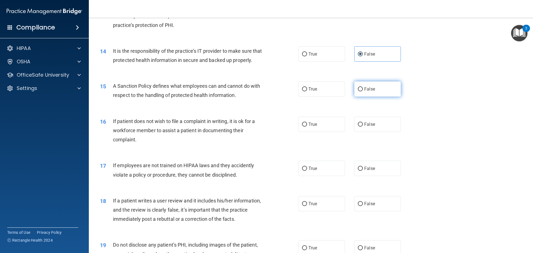
click at [371, 97] on label "False" at bounding box center [378, 88] width 47 height 15
click at [363, 91] on input "False" at bounding box center [360, 89] width 5 height 4
radio input "true"
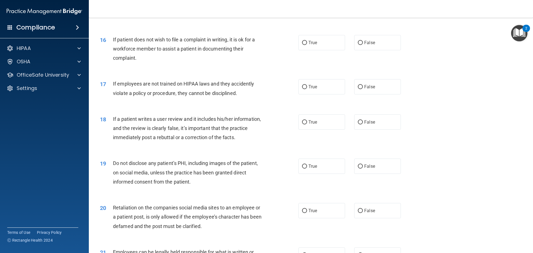
scroll to position [695, 0]
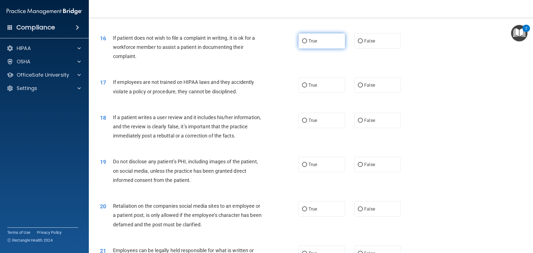
click at [340, 49] on label "True" at bounding box center [322, 40] width 47 height 15
click at [307, 43] on input "True" at bounding box center [304, 41] width 5 height 4
radio input "true"
click at [370, 88] on span "False" at bounding box center [370, 85] width 11 height 5
click at [363, 88] on input "False" at bounding box center [360, 85] width 5 height 4
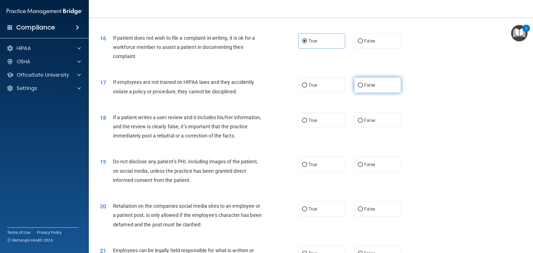
radio input "true"
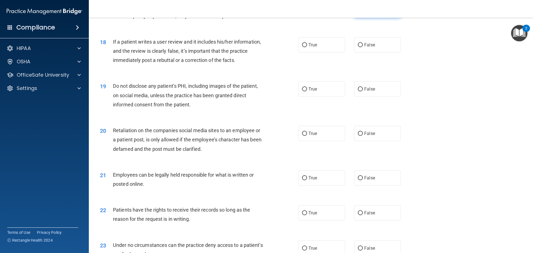
scroll to position [778, 0]
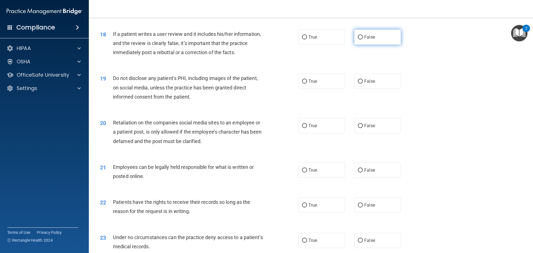
click at [370, 40] on span "False" at bounding box center [370, 36] width 11 height 5
click at [363, 39] on input "False" at bounding box center [360, 37] width 5 height 4
radio input "true"
click at [315, 84] on span "True" at bounding box center [313, 81] width 9 height 5
click at [307, 84] on input "True" at bounding box center [304, 81] width 5 height 4
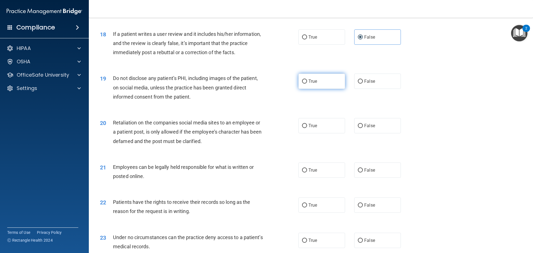
radio input "true"
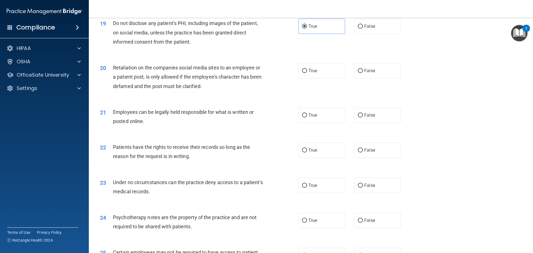
scroll to position [834, 0]
click at [355, 78] on label "False" at bounding box center [378, 70] width 47 height 15
click at [358, 73] on input "False" at bounding box center [360, 70] width 5 height 4
radio input "true"
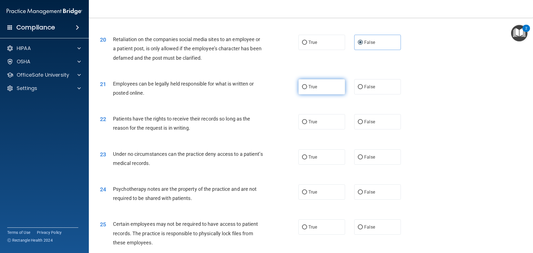
click at [339, 94] on label "True" at bounding box center [322, 86] width 47 height 15
click at [307, 89] on input "True" at bounding box center [304, 87] width 5 height 4
radio input "true"
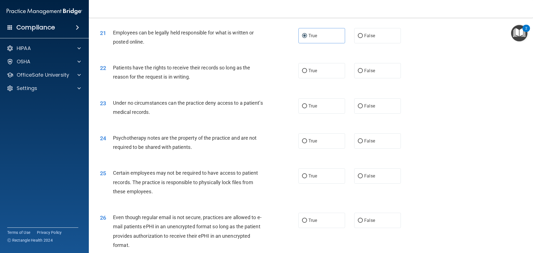
scroll to position [917, 0]
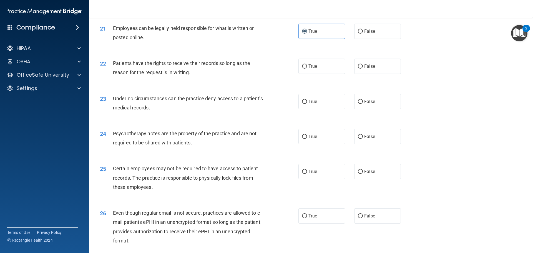
click at [372, 84] on div "22 Patients have the rights to receive their records so long as the reason for …" at bounding box center [311, 69] width 431 height 35
click at [367, 74] on label "False" at bounding box center [378, 66] width 47 height 15
click at [363, 69] on input "False" at bounding box center [360, 66] width 5 height 4
radio input "true"
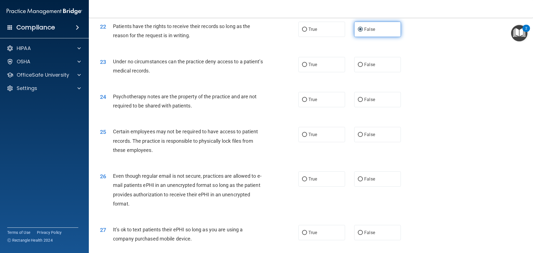
scroll to position [973, 0]
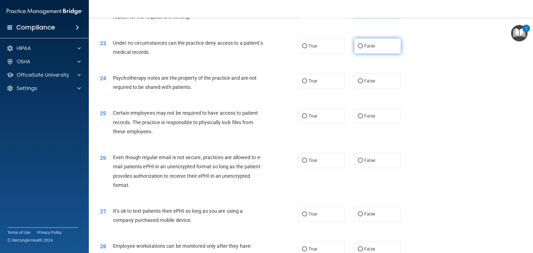
click at [361, 54] on label "False" at bounding box center [378, 45] width 47 height 15
click at [361, 48] on input "False" at bounding box center [360, 46] width 5 height 4
radio input "true"
click at [309, 84] on span "True" at bounding box center [313, 80] width 9 height 5
click at [307, 83] on input "True" at bounding box center [304, 81] width 5 height 4
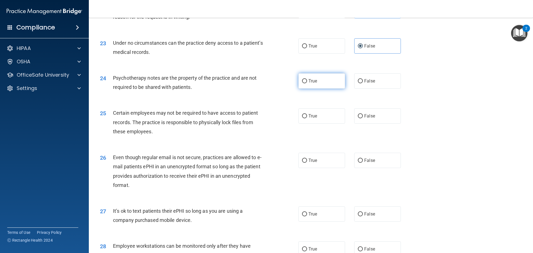
radio input "true"
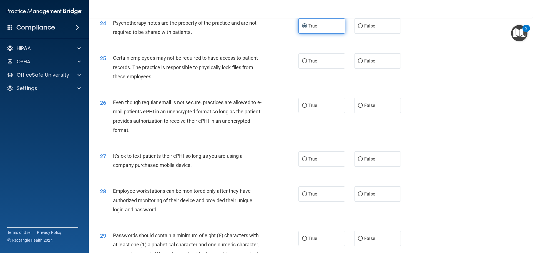
scroll to position [1028, 0]
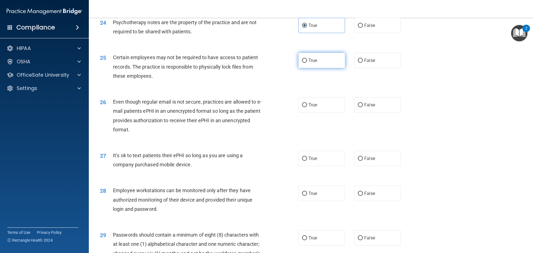
click at [310, 68] on label "True" at bounding box center [322, 60] width 47 height 15
click at [307, 63] on input "True" at bounding box center [304, 61] width 5 height 4
radio input "true"
click at [312, 110] on label "True" at bounding box center [322, 104] width 47 height 15
click at [307, 107] on input "True" at bounding box center [304, 105] width 5 height 4
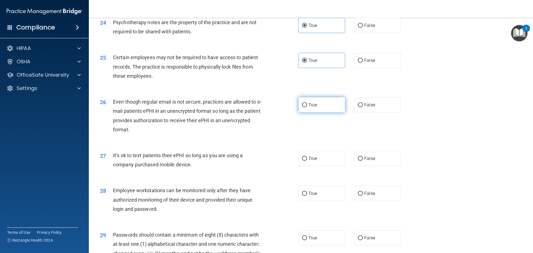
radio input "true"
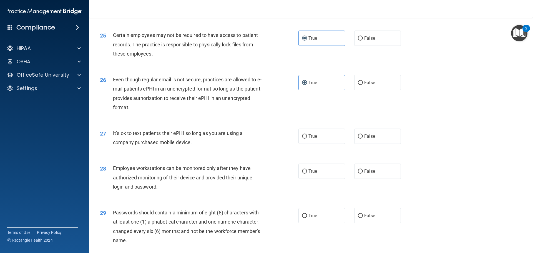
scroll to position [1084, 0]
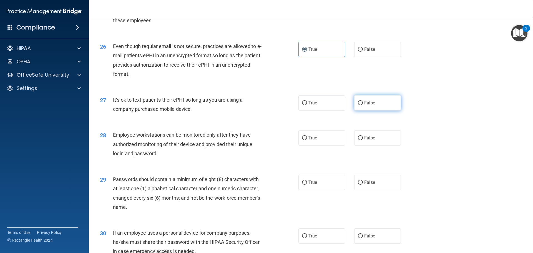
click at [356, 108] on label "False" at bounding box center [378, 102] width 47 height 15
click at [358, 105] on input "False" at bounding box center [360, 103] width 5 height 4
radio input "true"
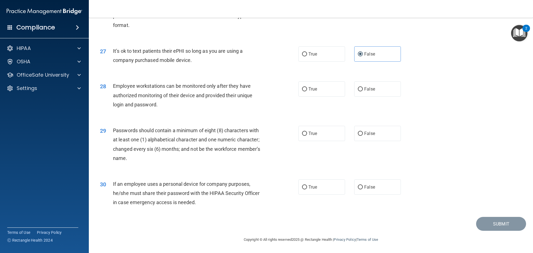
scroll to position [1139, 0]
click at [356, 95] on label "False" at bounding box center [378, 88] width 47 height 15
click at [358, 91] on input "False" at bounding box center [360, 89] width 5 height 4
radio input "true"
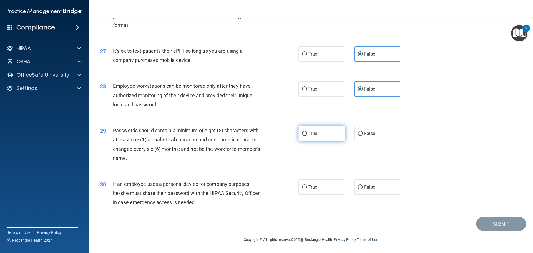
click at [335, 133] on label "True" at bounding box center [322, 133] width 47 height 15
click at [307, 133] on input "True" at bounding box center [304, 134] width 5 height 4
radio input "true"
click at [383, 186] on label "False" at bounding box center [378, 186] width 47 height 15
click at [363, 186] on input "False" at bounding box center [360, 187] width 5 height 4
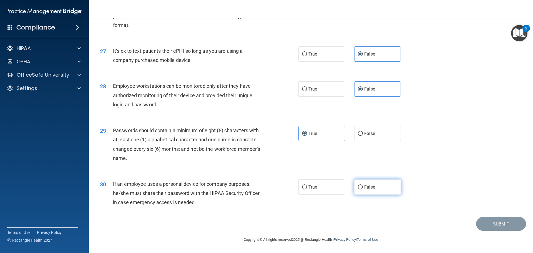
radio input "true"
click at [337, 182] on label "True" at bounding box center [322, 186] width 47 height 15
click at [307, 185] on input "True" at bounding box center [304, 187] width 5 height 4
radio input "true"
click at [370, 183] on label "False" at bounding box center [378, 186] width 47 height 15
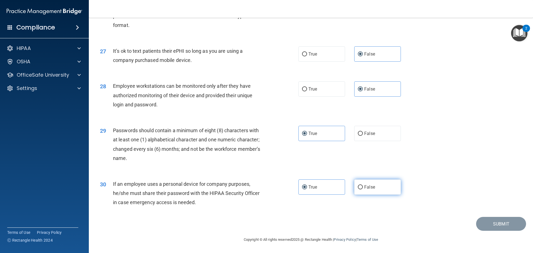
click at [363, 185] on input "False" at bounding box center [360, 187] width 5 height 4
radio input "true"
radio input "false"
click at [355, 127] on label "False" at bounding box center [378, 133] width 47 height 15
click at [358, 132] on input "False" at bounding box center [360, 134] width 5 height 4
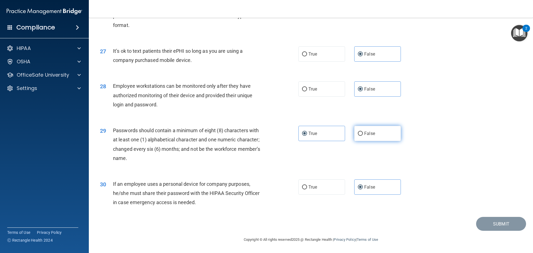
radio input "true"
click at [335, 133] on label "True" at bounding box center [322, 133] width 47 height 15
click at [307, 133] on input "True" at bounding box center [304, 134] width 5 height 4
radio input "true"
radio input "false"
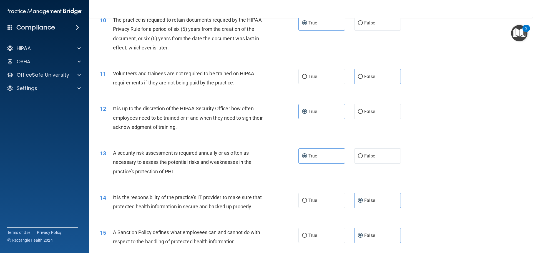
scroll to position [460, 0]
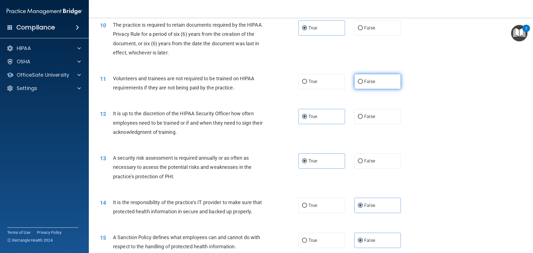
click at [378, 77] on label "False" at bounding box center [378, 81] width 47 height 15
click at [363, 80] on input "False" at bounding box center [360, 82] width 5 height 4
radio input "true"
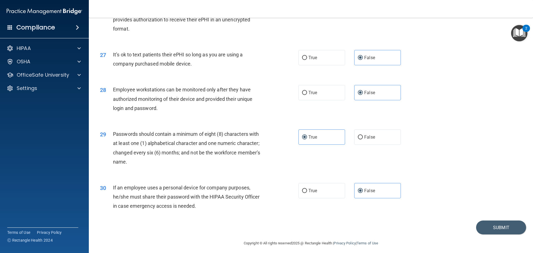
scroll to position [1142, 0]
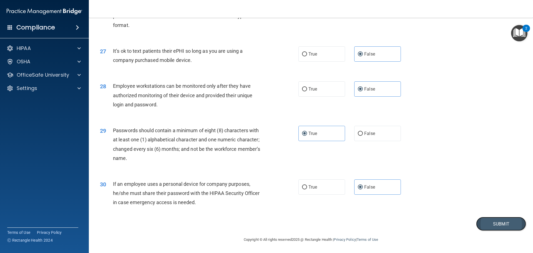
click at [483, 228] on button "Submit" at bounding box center [502, 224] width 50 height 14
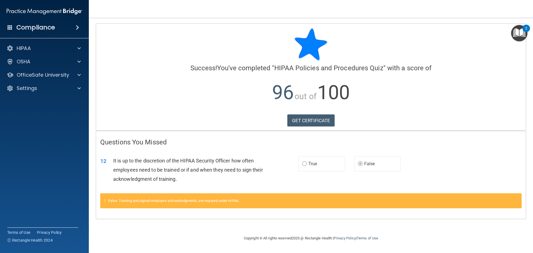
click at [48, 28] on h4 "Compliance" at bounding box center [35, 28] width 39 height 8
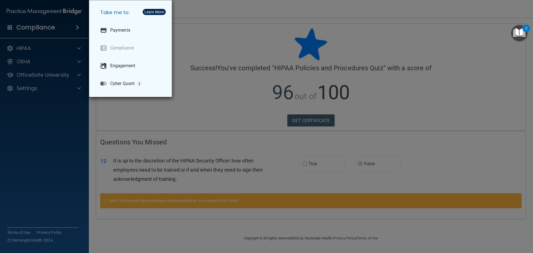
click at [40, 57] on div "Take me to: Payments Compliance Engagement Cyber Quant" at bounding box center [266, 126] width 533 height 253
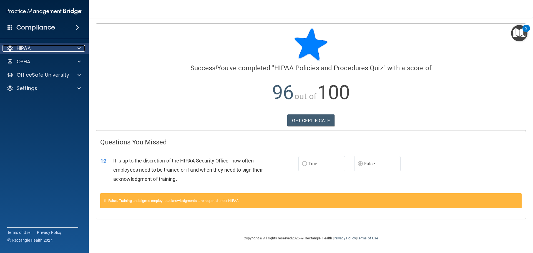
click at [37, 47] on div "HIPAA" at bounding box center [37, 48] width 69 height 7
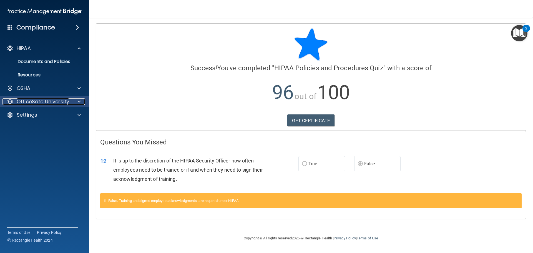
click at [56, 101] on p "OfficeSafe University" at bounding box center [43, 101] width 53 height 7
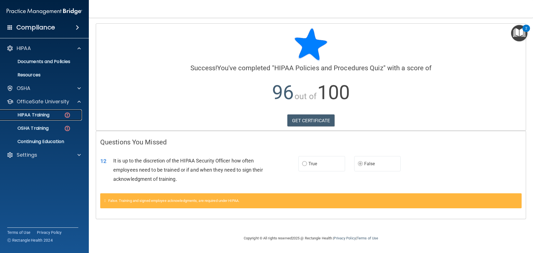
click at [57, 119] on link "HIPAA Training" at bounding box center [38, 114] width 88 height 11
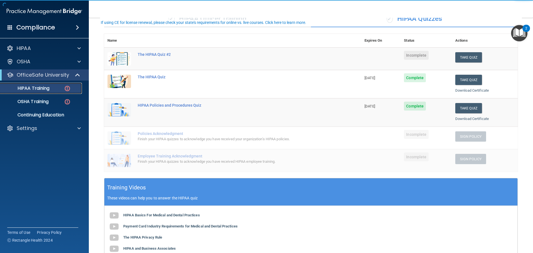
scroll to position [56, 0]
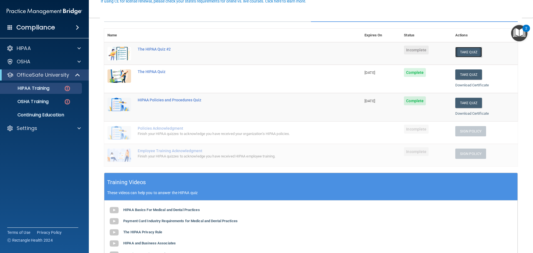
click at [456, 53] on button "Take Quiz" at bounding box center [469, 52] width 27 height 10
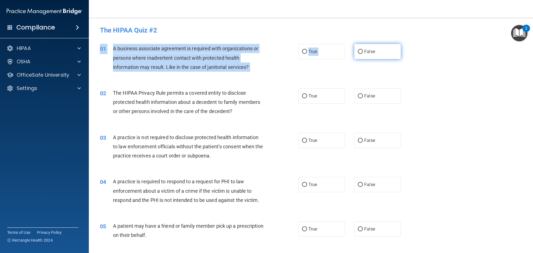
click at [358, 59] on div "01 A business associate agreement is required with organizations or persons whe…" at bounding box center [311, 59] width 431 height 44
click at [358, 59] on label "False" at bounding box center [378, 51] width 47 height 15
click at [358, 54] on input "False" at bounding box center [360, 52] width 5 height 4
radio input "true"
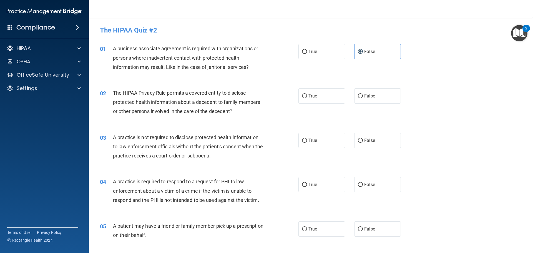
click at [361, 72] on div "01 A business associate agreement is required with organizations or persons whe…" at bounding box center [311, 59] width 431 height 44
click at [361, 98] on label "False" at bounding box center [378, 95] width 47 height 15
click at [361, 98] on input "False" at bounding box center [360, 96] width 5 height 4
radio input "true"
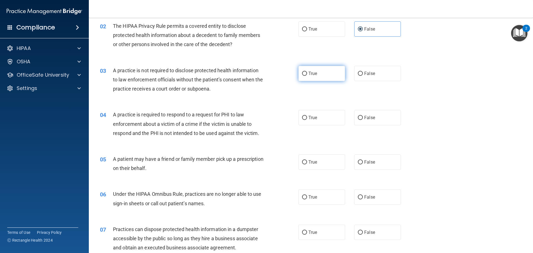
scroll to position [83, 0]
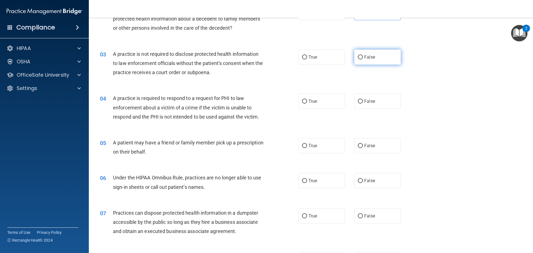
click at [385, 54] on label "False" at bounding box center [378, 56] width 47 height 15
click at [363, 55] on input "False" at bounding box center [360, 57] width 5 height 4
radio input "true"
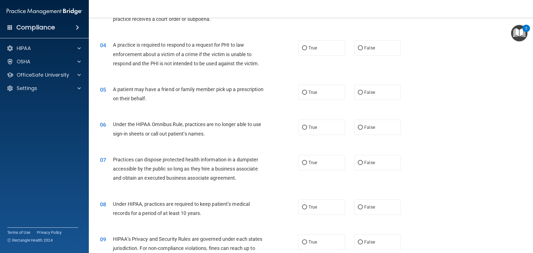
scroll to position [139, 0]
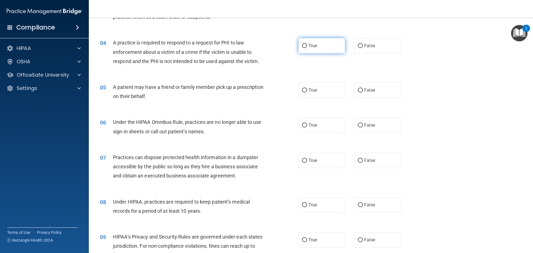
click at [329, 52] on label "True" at bounding box center [322, 45] width 47 height 15
click at [307, 48] on input "True" at bounding box center [304, 46] width 5 height 4
radio input "true"
click at [310, 96] on label "True" at bounding box center [322, 90] width 47 height 15
click at [307, 93] on input "True" at bounding box center [304, 90] width 5 height 4
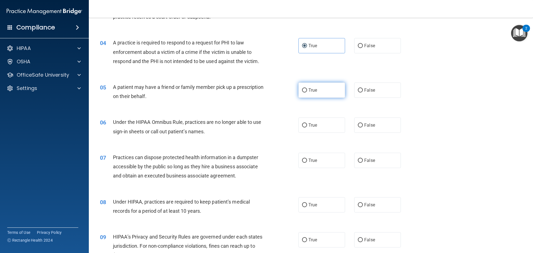
radio input "true"
click at [358, 91] on input "False" at bounding box center [360, 90] width 5 height 4
radio input "true"
radio input "false"
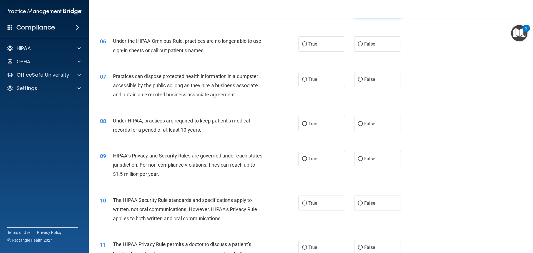
scroll to position [222, 0]
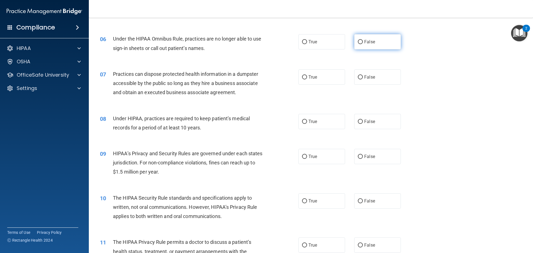
click at [367, 47] on label "False" at bounding box center [378, 41] width 47 height 15
click at [363, 44] on input "False" at bounding box center [360, 42] width 5 height 4
radio input "true"
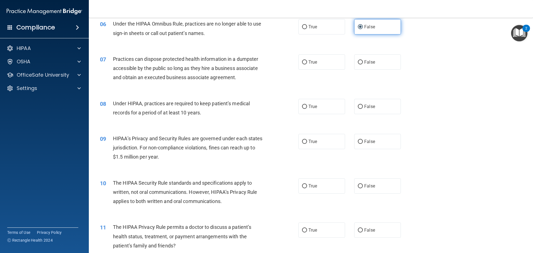
scroll to position [250, 0]
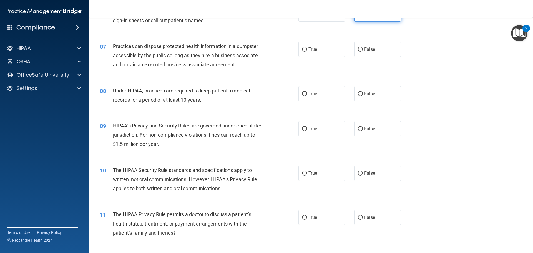
click at [367, 47] on span "False" at bounding box center [370, 49] width 11 height 5
click at [363, 48] on input "False" at bounding box center [360, 50] width 5 height 4
radio input "true"
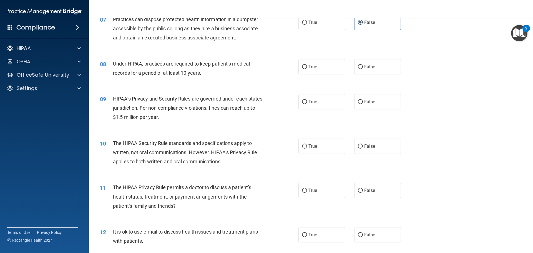
scroll to position [278, 0]
click at [313, 67] on span "True" at bounding box center [313, 65] width 9 height 5
click at [307, 67] on input "True" at bounding box center [304, 66] width 5 height 4
radio input "true"
click at [317, 96] on label "True" at bounding box center [322, 100] width 47 height 15
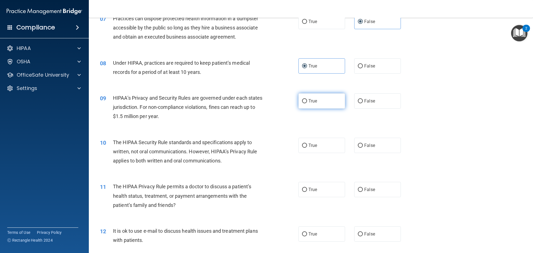
click at [307, 99] on input "True" at bounding box center [304, 101] width 5 height 4
radio input "true"
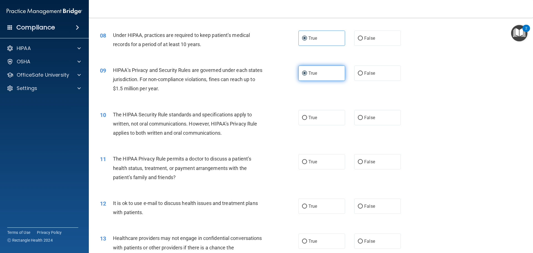
scroll to position [333, 0]
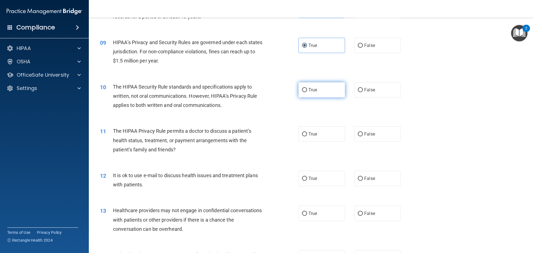
click at [317, 88] on label "True" at bounding box center [322, 89] width 47 height 15
click at [307, 88] on input "True" at bounding box center [304, 90] width 5 height 4
radio input "true"
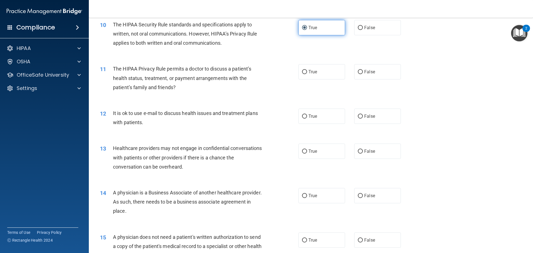
scroll to position [361, 0]
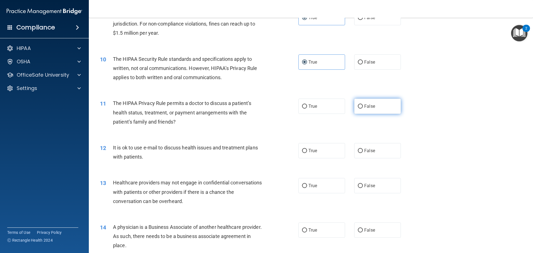
click at [362, 107] on label "False" at bounding box center [378, 106] width 47 height 15
click at [362, 107] on input "False" at bounding box center [360, 106] width 5 height 4
radio input "true"
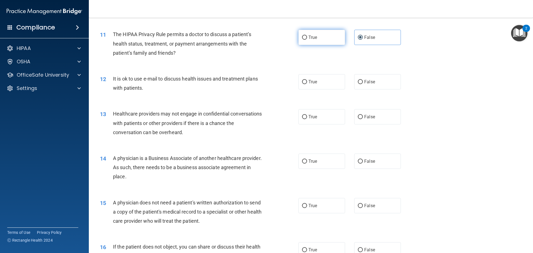
scroll to position [445, 0]
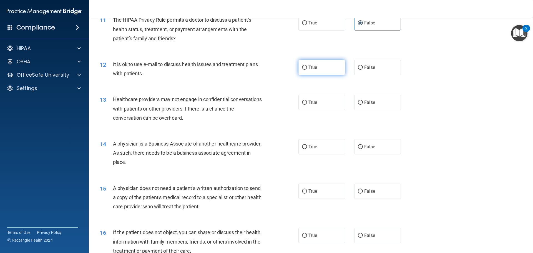
click at [320, 73] on label "True" at bounding box center [322, 67] width 47 height 15
click at [307, 70] on input "True" at bounding box center [304, 68] width 5 height 4
radio input "true"
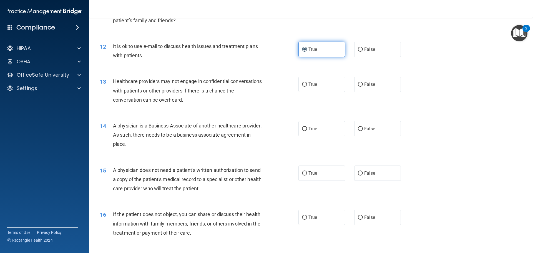
scroll to position [472, 0]
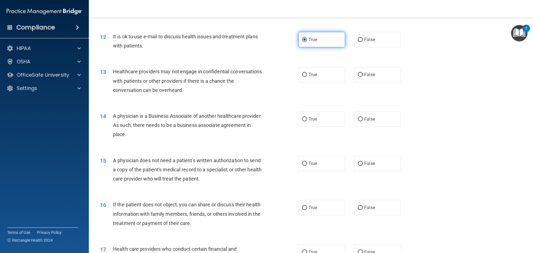
click at [320, 73] on label "True" at bounding box center [322, 74] width 47 height 15
click at [307, 73] on input "True" at bounding box center [304, 75] width 5 height 4
radio input "true"
click at [314, 119] on span "True" at bounding box center [313, 118] width 9 height 5
click at [307, 119] on input "True" at bounding box center [304, 119] width 5 height 4
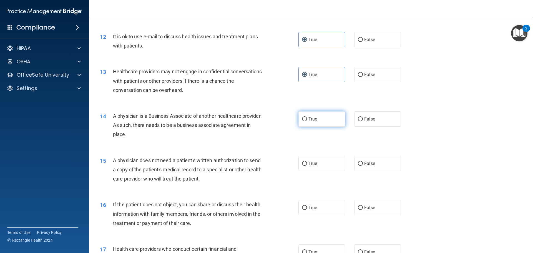
radio input "true"
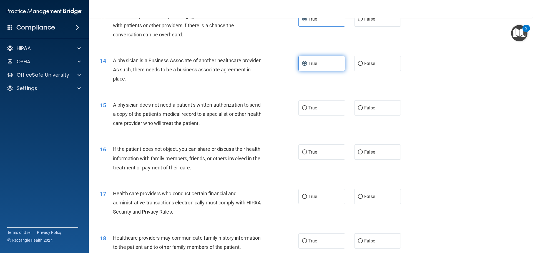
scroll to position [556, 0]
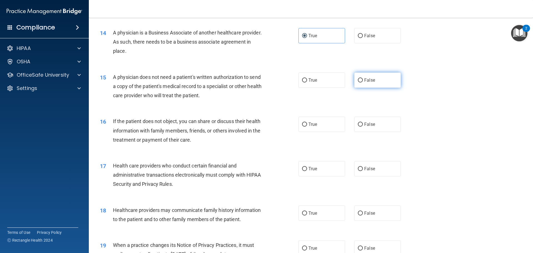
click at [369, 84] on label "False" at bounding box center [378, 80] width 47 height 15
click at [363, 83] on input "False" at bounding box center [360, 80] width 5 height 4
radio input "true"
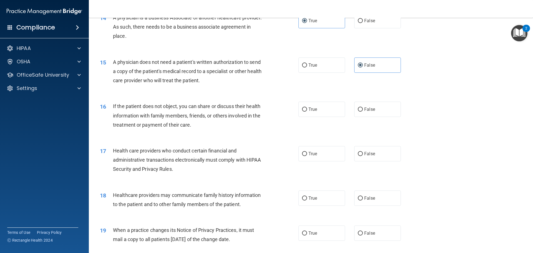
scroll to position [584, 0]
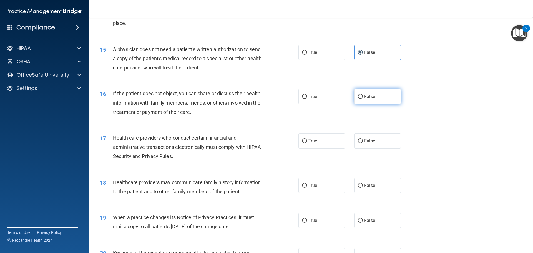
click at [360, 101] on label "False" at bounding box center [378, 96] width 47 height 15
click at [360, 99] on input "False" at bounding box center [360, 97] width 5 height 4
radio input "true"
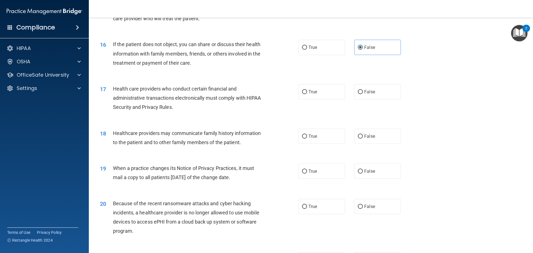
scroll to position [639, 0]
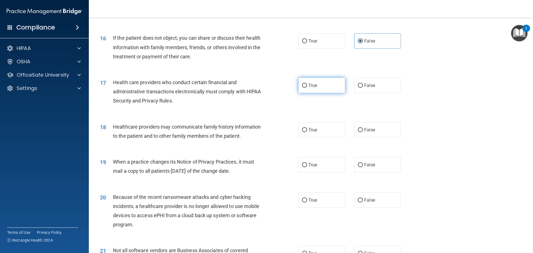
click at [331, 83] on label "True" at bounding box center [322, 85] width 47 height 15
click at [307, 84] on input "True" at bounding box center [304, 86] width 5 height 4
radio input "true"
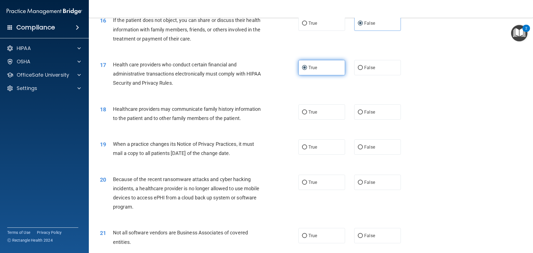
scroll to position [667, 0]
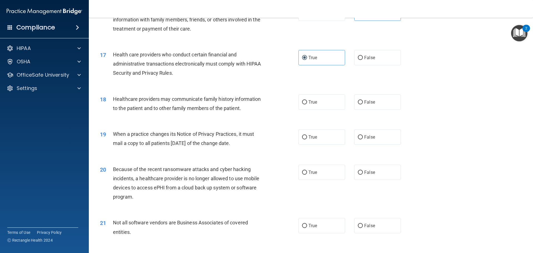
click at [351, 98] on div "True False" at bounding box center [355, 101] width 112 height 15
click at [357, 99] on label "False" at bounding box center [378, 101] width 47 height 15
click at [358, 100] on input "False" at bounding box center [360, 102] width 5 height 4
radio input "true"
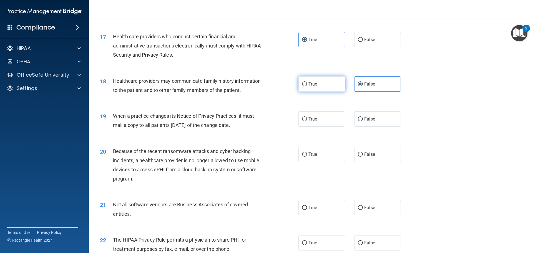
scroll to position [695, 0]
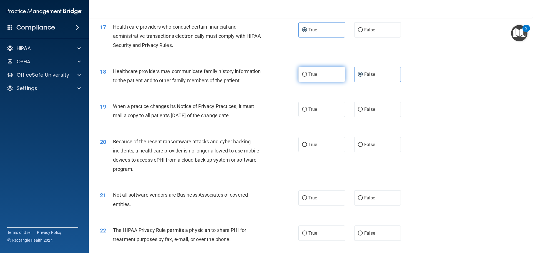
click at [341, 109] on label "True" at bounding box center [322, 109] width 47 height 15
click at [307, 109] on input "True" at bounding box center [304, 110] width 5 height 4
radio input "true"
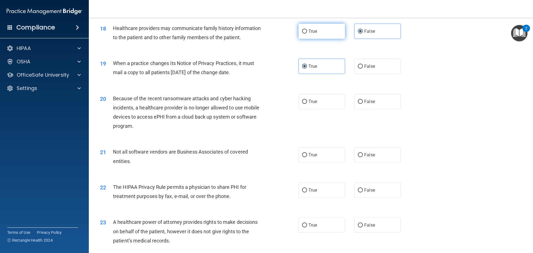
scroll to position [750, 0]
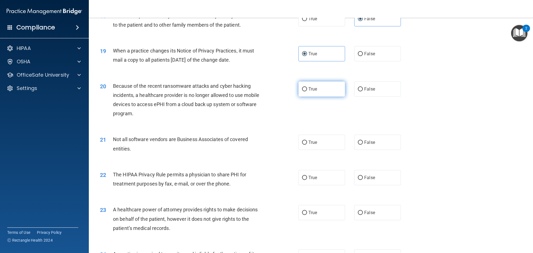
click at [322, 93] on label "True" at bounding box center [322, 88] width 47 height 15
click at [307, 91] on input "True" at bounding box center [304, 89] width 5 height 4
radio input "true"
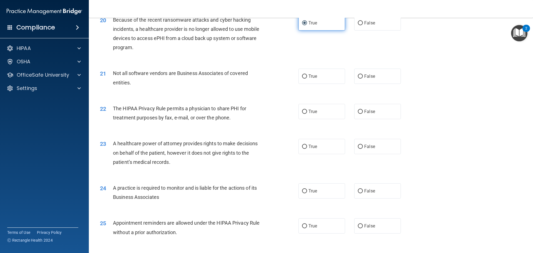
scroll to position [834, 0]
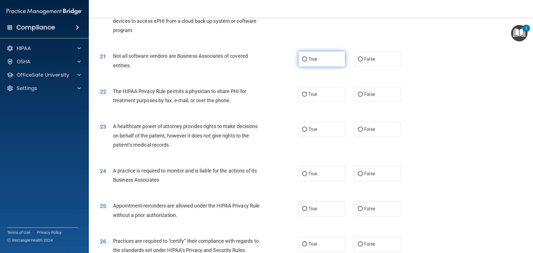
click at [318, 58] on label "True" at bounding box center [322, 58] width 47 height 15
click at [307, 58] on input "True" at bounding box center [304, 59] width 5 height 4
radio input "true"
click at [312, 87] on label "True" at bounding box center [322, 94] width 47 height 15
click at [307, 93] on input "True" at bounding box center [304, 95] width 5 height 4
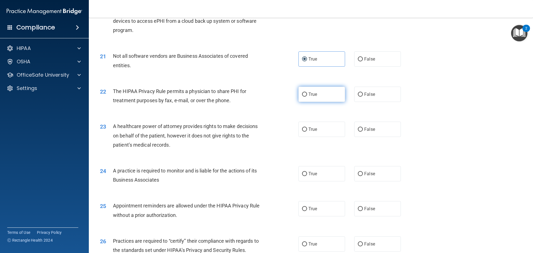
radio input "true"
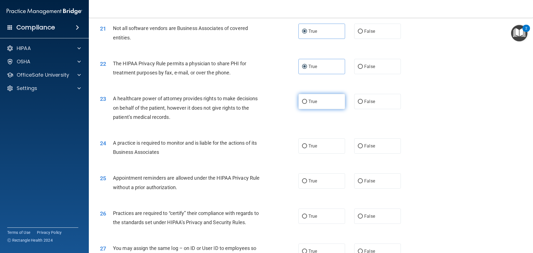
click at [309, 99] on span "True" at bounding box center [313, 101] width 9 height 5
click at [307, 100] on input "True" at bounding box center [304, 102] width 5 height 4
radio input "true"
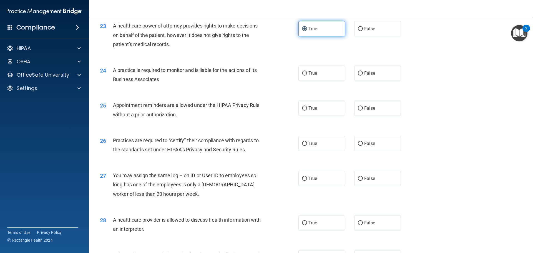
scroll to position [917, 0]
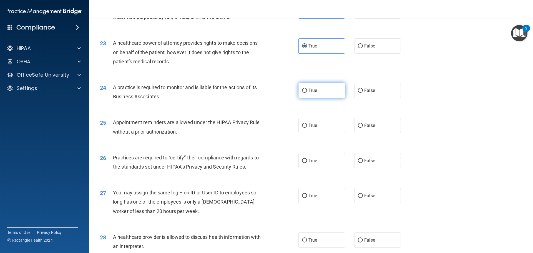
click at [309, 92] on span "True" at bounding box center [313, 90] width 9 height 5
click at [307, 92] on input "True" at bounding box center [304, 91] width 5 height 4
radio input "true"
click at [319, 123] on label "True" at bounding box center [322, 125] width 47 height 15
click at [307, 124] on input "True" at bounding box center [304, 126] width 5 height 4
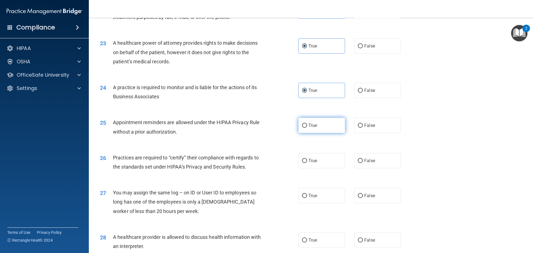
radio input "true"
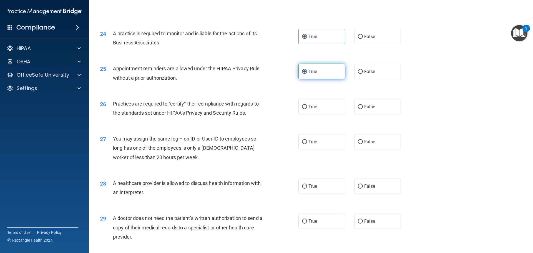
scroll to position [973, 0]
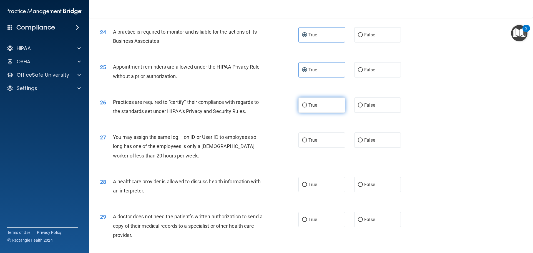
click at [322, 110] on label "True" at bounding box center [322, 105] width 47 height 15
click at [307, 108] on input "True" at bounding box center [304, 105] width 5 height 4
radio input "true"
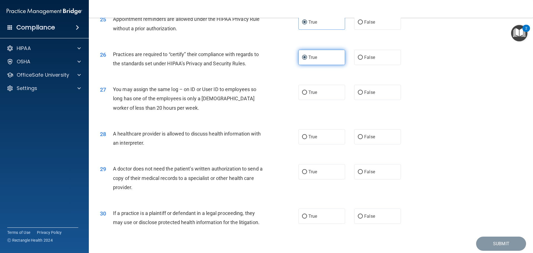
scroll to position [1028, 0]
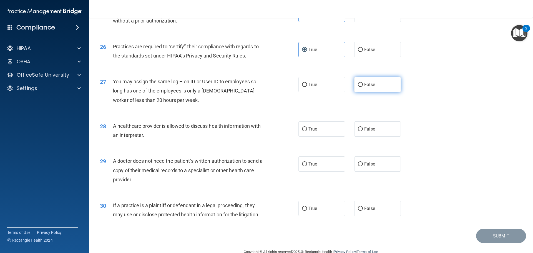
click at [355, 88] on label "False" at bounding box center [378, 84] width 47 height 15
click at [358, 87] on input "False" at bounding box center [360, 85] width 5 height 4
radio input "true"
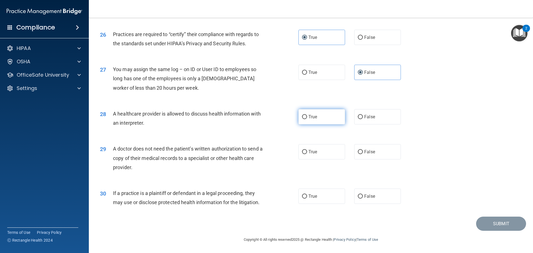
click at [335, 113] on label "True" at bounding box center [322, 116] width 47 height 15
click at [307, 115] on input "True" at bounding box center [304, 117] width 5 height 4
radio input "true"
click at [365, 152] on span "False" at bounding box center [370, 151] width 11 height 5
click at [363, 152] on input "False" at bounding box center [360, 152] width 5 height 4
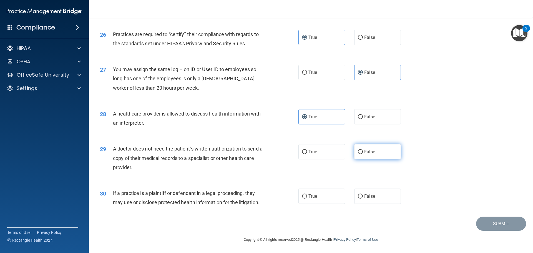
radio input "true"
click at [392, 192] on label "False" at bounding box center [378, 196] width 47 height 15
click at [363, 195] on input "False" at bounding box center [360, 197] width 5 height 4
radio input "true"
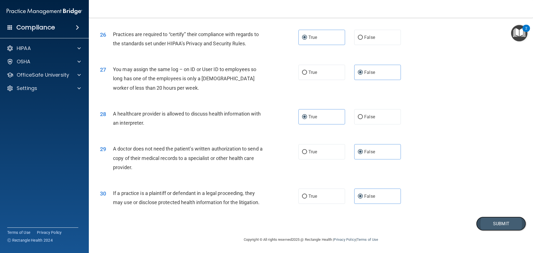
click at [502, 225] on button "Submit" at bounding box center [502, 224] width 50 height 14
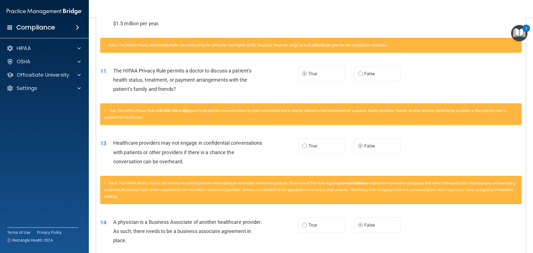
scroll to position [333, 0]
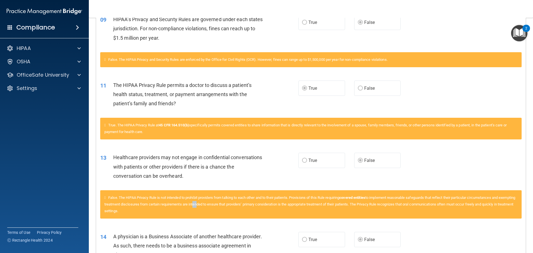
click at [212, 205] on span "False. The HIPAA Privacy Rule is not intended to prohibit providers from talkin…" at bounding box center [309, 205] width 411 height 18
click at [252, 200] on div "False. The HIPAA Privacy Rule is not intended to prohibit providers from talkin…" at bounding box center [311, 204] width 422 height 28
click at [293, 207] on div "False. The HIPAA Privacy Rule is not intended to prohibit providers from talkin…" at bounding box center [311, 204] width 422 height 28
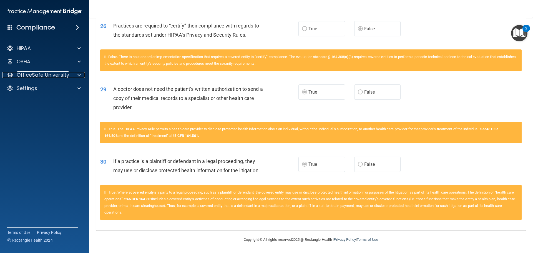
scroll to position [1035, 0]
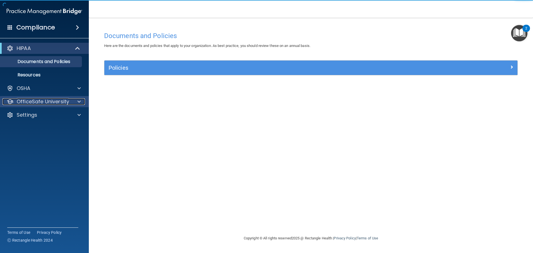
click at [44, 100] on p "OfficeSafe University" at bounding box center [43, 101] width 53 height 7
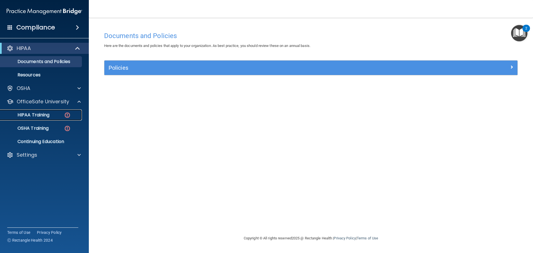
click at [43, 115] on p "HIPAA Training" at bounding box center [27, 115] width 46 height 6
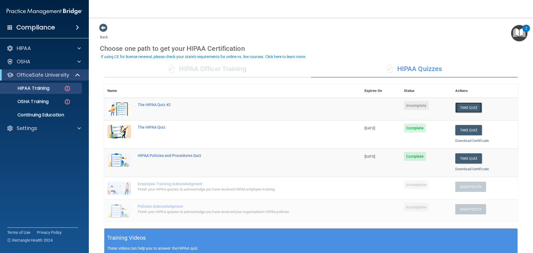
click at [463, 110] on button "Take Quiz" at bounding box center [469, 108] width 27 height 10
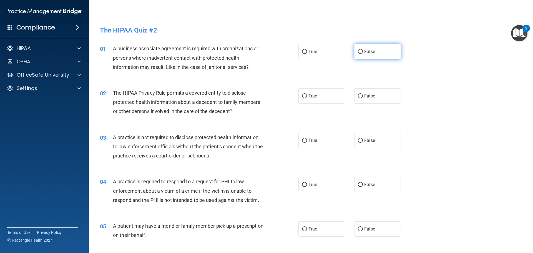
click at [361, 55] on label "False" at bounding box center [378, 51] width 47 height 15
click at [361, 54] on input "False" at bounding box center [360, 52] width 5 height 4
radio input "true"
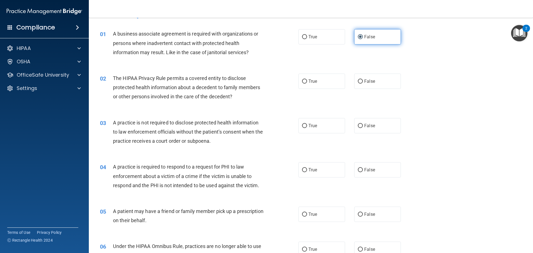
scroll to position [28, 0]
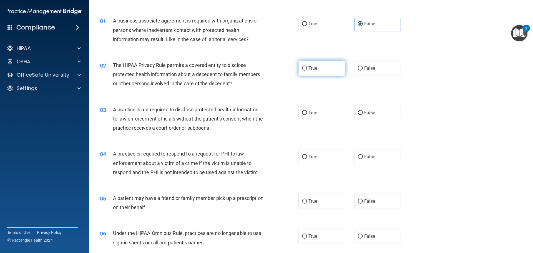
click at [305, 73] on label "True" at bounding box center [322, 68] width 47 height 15
click at [305, 71] on input "True" at bounding box center [304, 68] width 5 height 4
radio input "true"
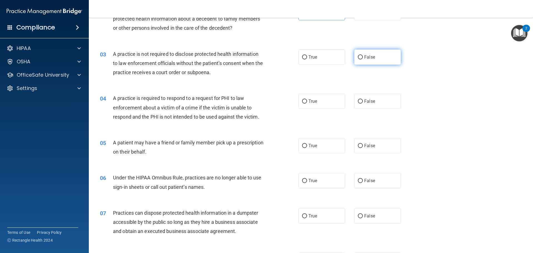
click at [361, 53] on label "False" at bounding box center [378, 56] width 47 height 15
click at [361, 55] on input "False" at bounding box center [360, 57] width 5 height 4
radio input "true"
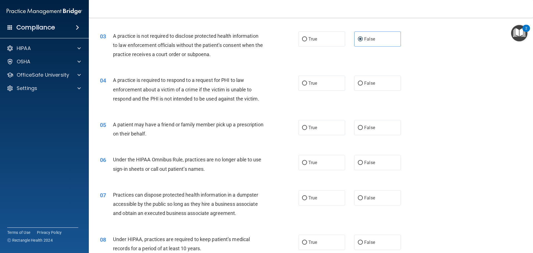
scroll to position [111, 0]
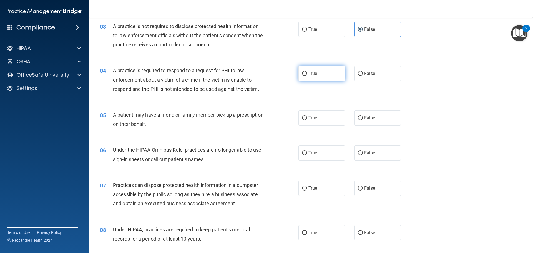
click at [318, 67] on label "True" at bounding box center [322, 73] width 47 height 15
click at [307, 72] on input "True" at bounding box center [304, 74] width 5 height 4
radio input "true"
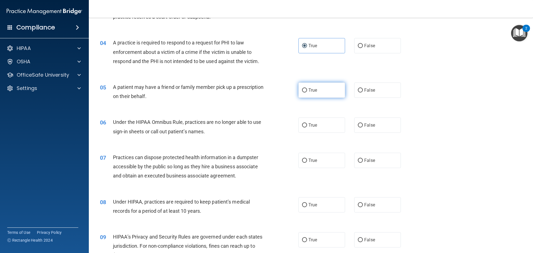
click at [324, 92] on label "True" at bounding box center [322, 90] width 47 height 15
click at [307, 92] on input "True" at bounding box center [304, 90] width 5 height 4
radio input "true"
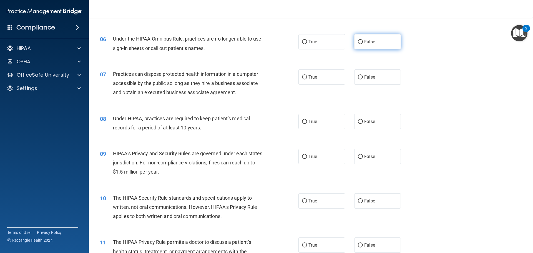
click at [365, 39] on span "False" at bounding box center [370, 41] width 11 height 5
click at [362, 40] on input "False" at bounding box center [360, 42] width 5 height 4
radio input "true"
click at [365, 77] on span "False" at bounding box center [370, 76] width 11 height 5
click at [363, 77] on input "False" at bounding box center [360, 77] width 5 height 4
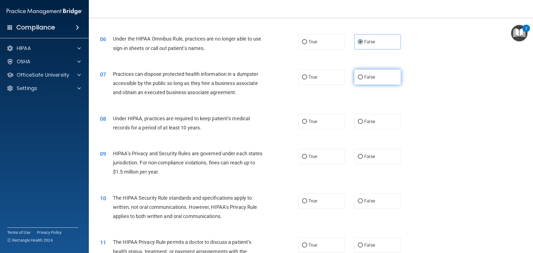
radio input "true"
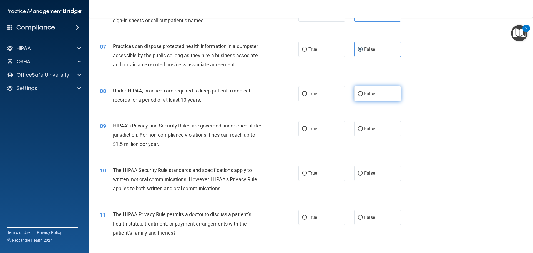
click at [359, 93] on input "False" at bounding box center [360, 94] width 5 height 4
radio input "true"
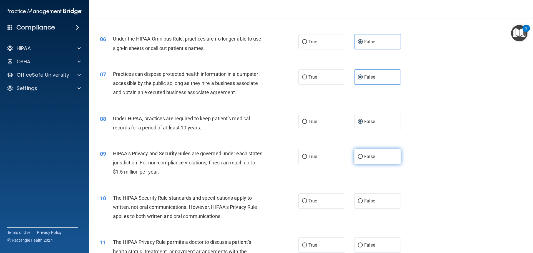
click at [369, 153] on label "False" at bounding box center [378, 156] width 47 height 15
click at [363, 155] on input "False" at bounding box center [360, 157] width 5 height 4
radio input "true"
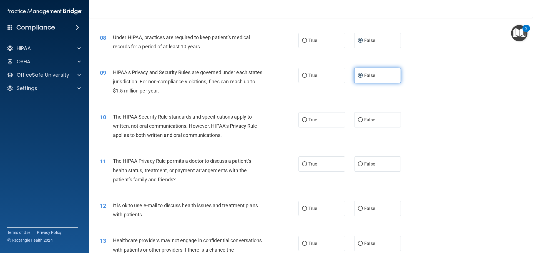
scroll to position [306, 0]
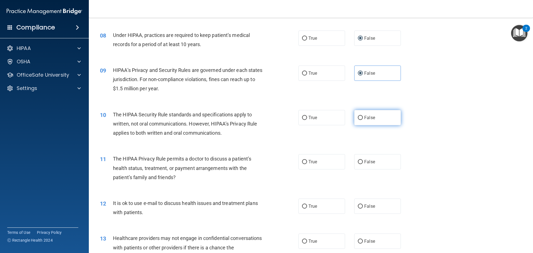
click at [385, 118] on label "False" at bounding box center [378, 117] width 47 height 15
click at [363, 118] on input "False" at bounding box center [360, 118] width 5 height 4
radio input "true"
click at [343, 115] on label "True" at bounding box center [322, 117] width 47 height 15
click at [307, 116] on input "True" at bounding box center [304, 118] width 5 height 4
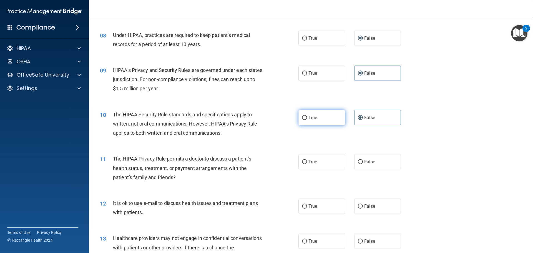
radio input "true"
radio input "false"
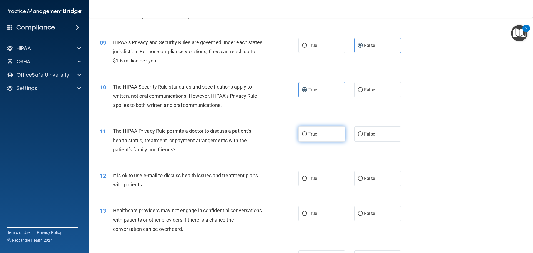
click at [312, 133] on span "True" at bounding box center [313, 133] width 9 height 5
click at [307, 133] on input "True" at bounding box center [304, 134] width 5 height 4
radio input "true"
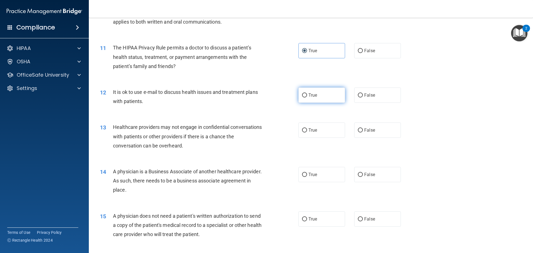
click at [319, 100] on label "True" at bounding box center [322, 95] width 47 height 15
click at [307, 98] on input "True" at bounding box center [304, 95] width 5 height 4
radio input "true"
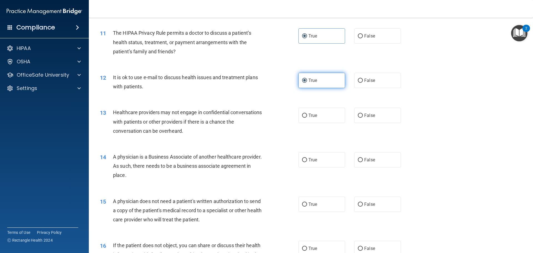
scroll to position [445, 0]
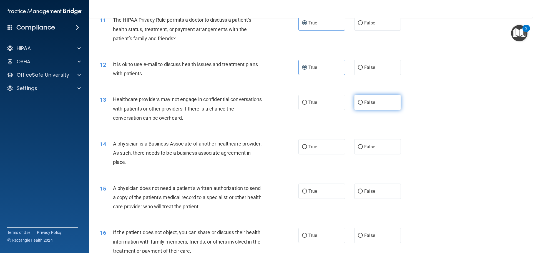
click at [355, 96] on label "False" at bounding box center [378, 102] width 47 height 15
click at [358, 101] on input "False" at bounding box center [360, 103] width 5 height 4
radio input "true"
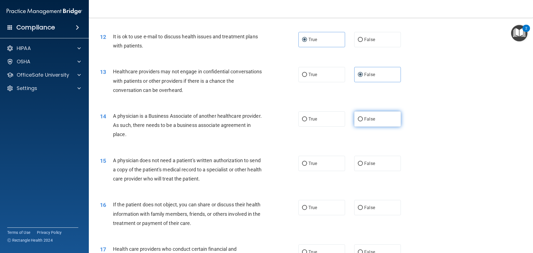
click at [371, 120] on span "False" at bounding box center [370, 118] width 11 height 5
click at [363, 120] on input "False" at bounding box center [360, 119] width 5 height 4
radio input "true"
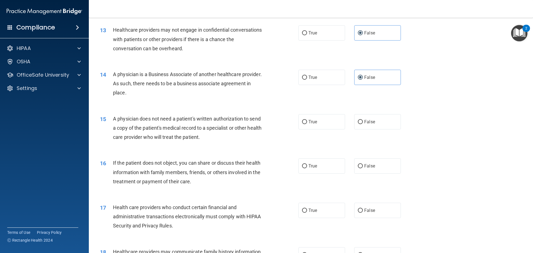
scroll to position [528, 0]
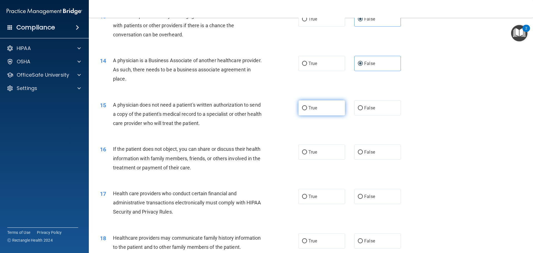
click at [304, 109] on input "True" at bounding box center [304, 108] width 5 height 4
radio input "true"
click at [309, 146] on label "True" at bounding box center [322, 151] width 47 height 15
click at [307, 150] on input "True" at bounding box center [304, 152] width 5 height 4
radio input "true"
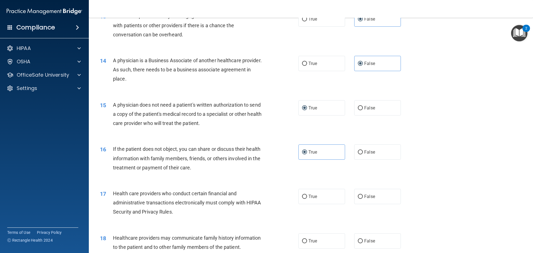
scroll to position [611, 0]
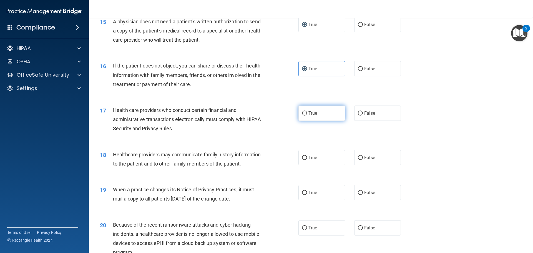
click at [313, 114] on span "True" at bounding box center [313, 113] width 9 height 5
click at [307, 114] on input "True" at bounding box center [304, 113] width 5 height 4
radio input "true"
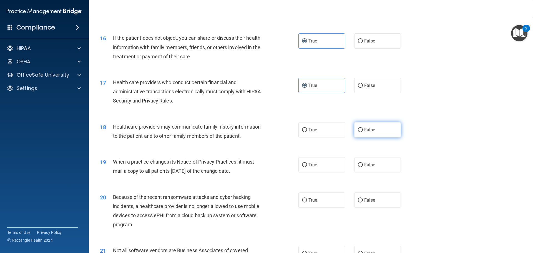
click at [375, 134] on label "False" at bounding box center [378, 129] width 47 height 15
click at [363, 132] on input "False" at bounding box center [360, 130] width 5 height 4
radio input "true"
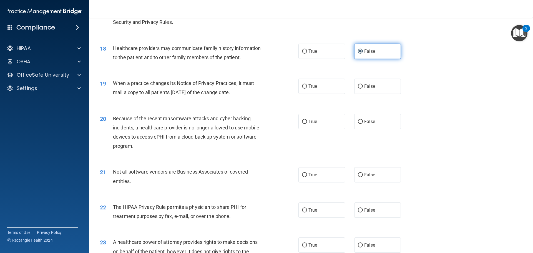
scroll to position [722, 0]
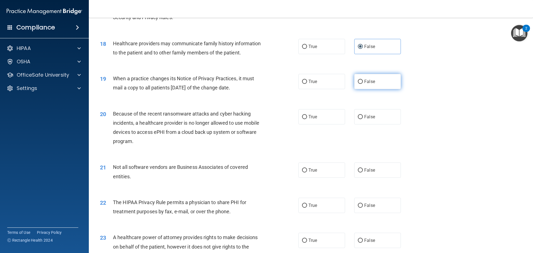
click at [369, 80] on span "False" at bounding box center [370, 81] width 11 height 5
click at [363, 80] on input "False" at bounding box center [360, 82] width 5 height 4
radio input "true"
click at [364, 119] on label "False" at bounding box center [378, 116] width 47 height 15
click at [363, 119] on input "False" at bounding box center [360, 117] width 5 height 4
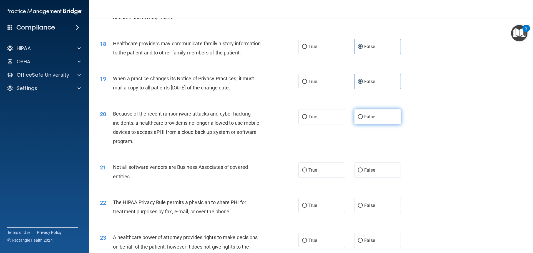
radio input "true"
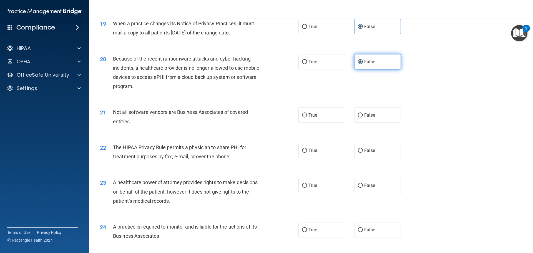
scroll to position [778, 0]
click at [309, 110] on label "True" at bounding box center [322, 114] width 47 height 15
click at [307, 113] on input "True" at bounding box center [304, 115] width 5 height 4
radio input "true"
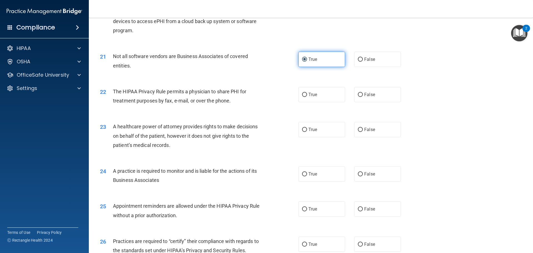
scroll to position [834, 0]
click at [305, 98] on label "True" at bounding box center [322, 94] width 47 height 15
click at [305, 97] on input "True" at bounding box center [304, 95] width 5 height 4
radio input "true"
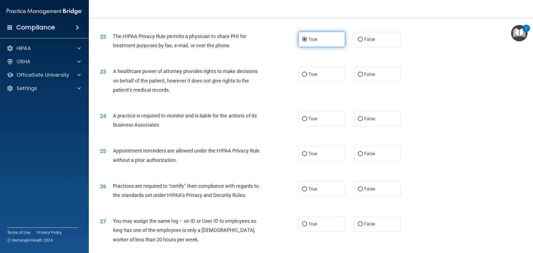
scroll to position [889, 0]
click at [351, 73] on div "True False" at bounding box center [355, 73] width 112 height 15
click at [371, 72] on span "False" at bounding box center [370, 73] width 11 height 5
click at [363, 72] on input "False" at bounding box center [360, 74] width 5 height 4
radio input "true"
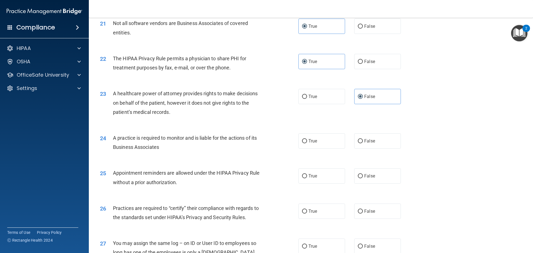
scroll to position [861, 0]
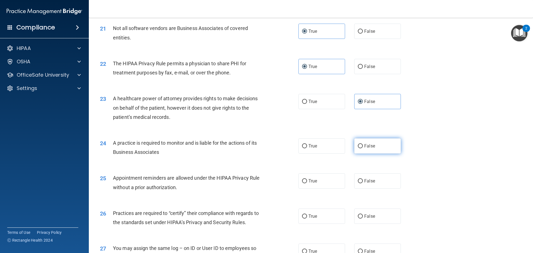
click at [365, 148] on span "False" at bounding box center [370, 145] width 11 height 5
click at [363, 148] on input "False" at bounding box center [360, 146] width 5 height 4
radio input "true"
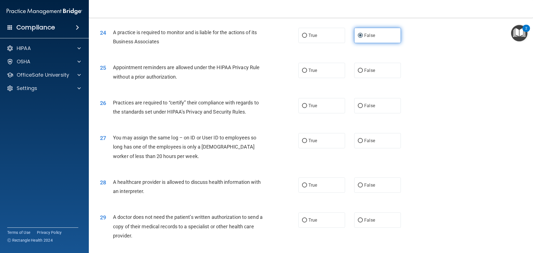
scroll to position [973, 0]
click at [320, 66] on label "True" at bounding box center [322, 69] width 47 height 15
click at [307, 68] on input "True" at bounding box center [304, 70] width 5 height 4
radio input "true"
click at [363, 113] on label "False" at bounding box center [378, 105] width 47 height 15
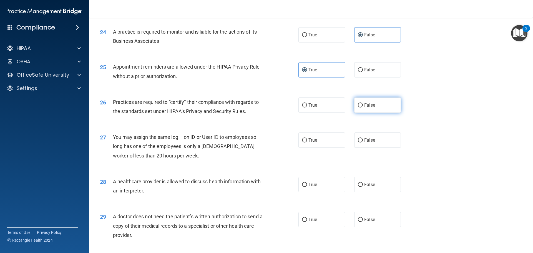
click at [363, 108] on input "False" at bounding box center [360, 105] width 5 height 4
radio input "true"
click at [358, 140] on input "False" at bounding box center [360, 140] width 5 height 4
radio input "true"
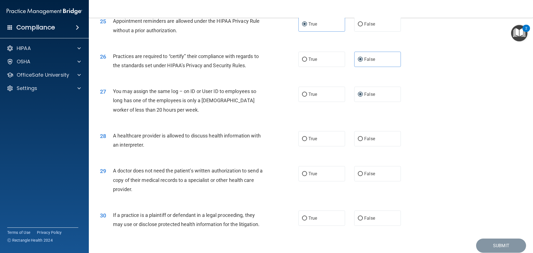
scroll to position [1028, 0]
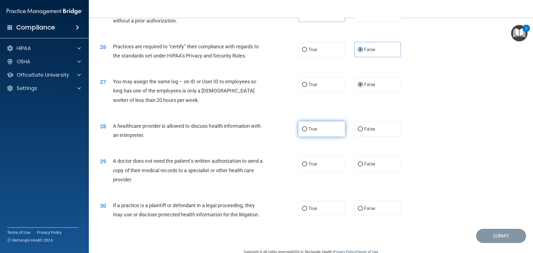
click at [309, 127] on span "True" at bounding box center [313, 128] width 9 height 5
click at [307, 127] on input "True" at bounding box center [304, 129] width 5 height 4
radio input "true"
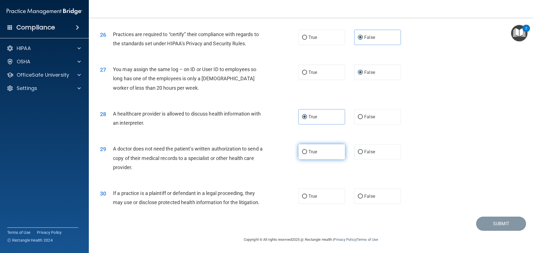
click at [332, 155] on label "True" at bounding box center [322, 151] width 47 height 15
click at [307, 154] on input "True" at bounding box center [304, 152] width 5 height 4
radio input "true"
click at [303, 202] on label "True" at bounding box center [322, 196] width 47 height 15
click at [303, 199] on input "True" at bounding box center [304, 197] width 5 height 4
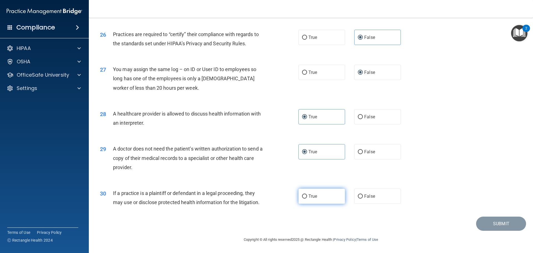
radio input "true"
click at [477, 227] on button "Submit" at bounding box center [502, 224] width 50 height 14
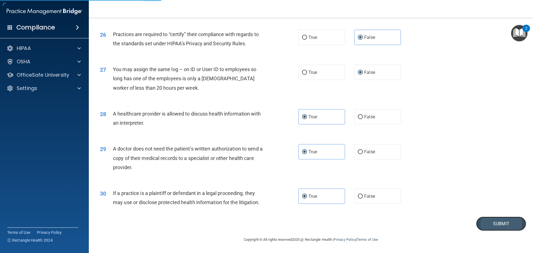
click at [477, 227] on button "Submit" at bounding box center [502, 224] width 50 height 14
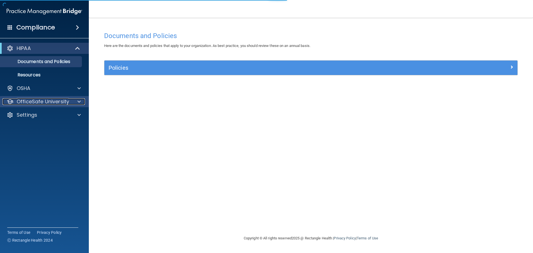
click at [58, 104] on p "OfficeSafe University" at bounding box center [43, 101] width 53 height 7
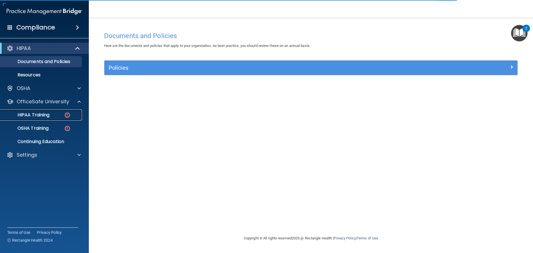
click at [63, 117] on div "HIPAA Training" at bounding box center [42, 115] width 76 height 6
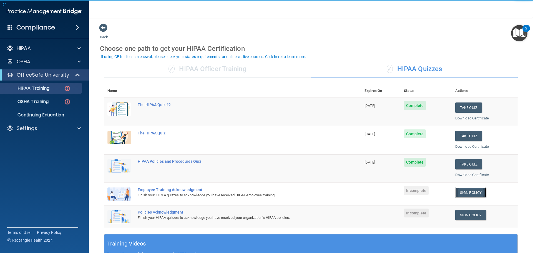
click at [471, 193] on link "Sign Policy" at bounding box center [471, 193] width 31 height 10
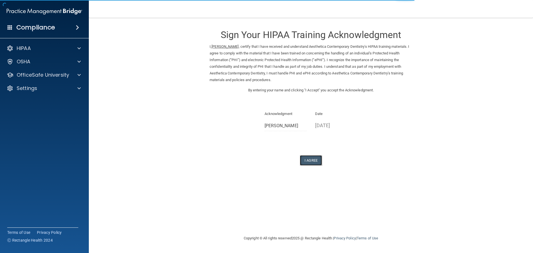
click at [318, 160] on button "I Agree" at bounding box center [311, 160] width 22 height 10
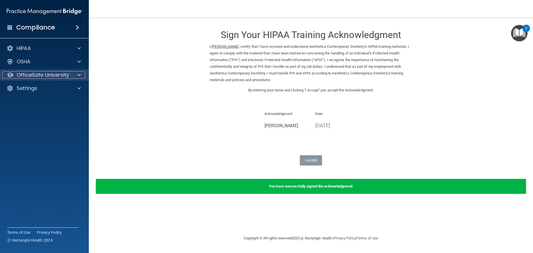
click at [29, 76] on p "OfficeSafe University" at bounding box center [43, 75] width 53 height 7
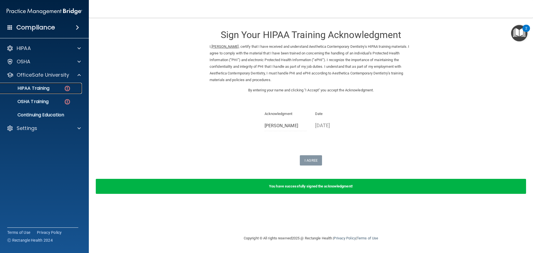
click at [35, 93] on link "HIPAA Training" at bounding box center [38, 88] width 88 height 11
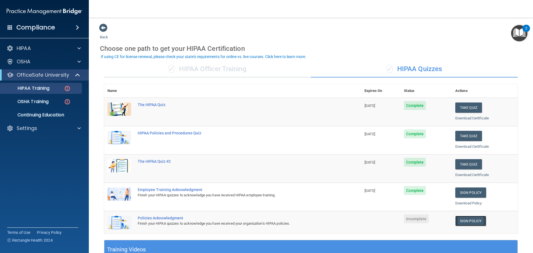
click at [474, 220] on link "Sign Policy" at bounding box center [471, 221] width 31 height 10
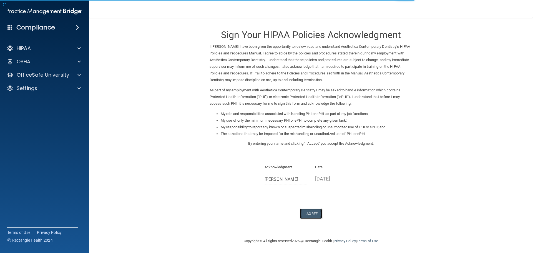
click at [318, 214] on button "I Agree" at bounding box center [311, 214] width 22 height 10
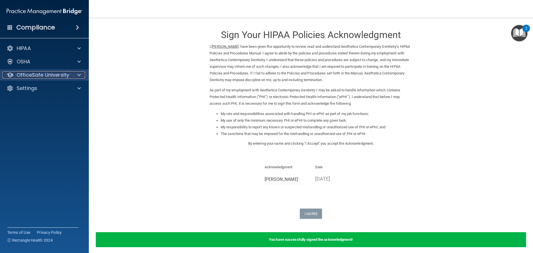
click at [53, 74] on p "OfficeSafe University" at bounding box center [43, 75] width 53 height 7
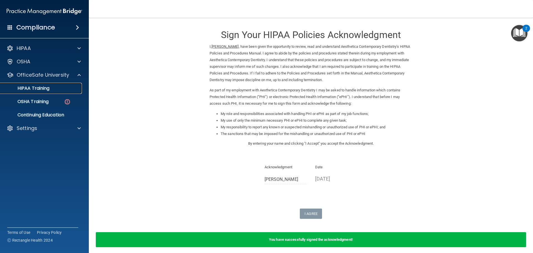
click at [62, 91] on link "HIPAA Training" at bounding box center [38, 88] width 88 height 11
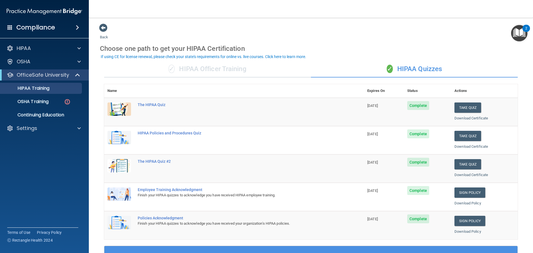
click at [202, 75] on div "✓ HIPAA Officer Training" at bounding box center [207, 69] width 207 height 17
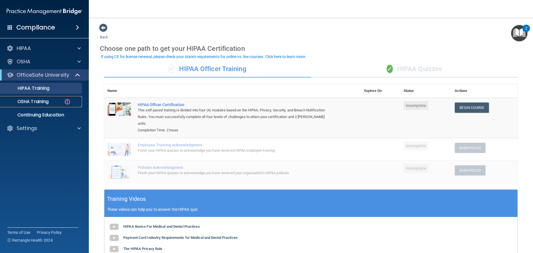
click at [39, 98] on link "OSHA Training" at bounding box center [38, 101] width 88 height 11
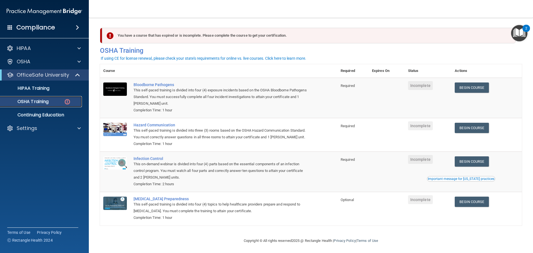
scroll to position [9, 0]
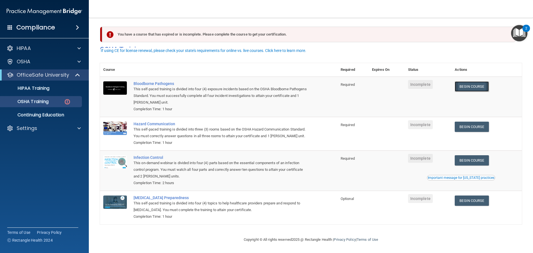
click at [473, 81] on link "Begin Course" at bounding box center [472, 86] width 34 height 10
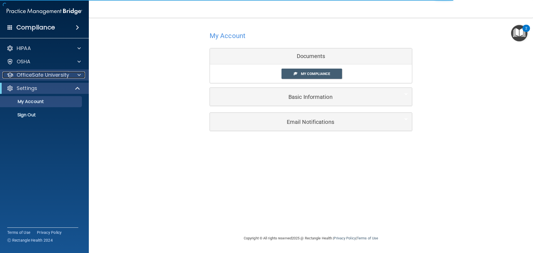
click at [40, 76] on p "OfficeSafe University" at bounding box center [43, 75] width 53 height 7
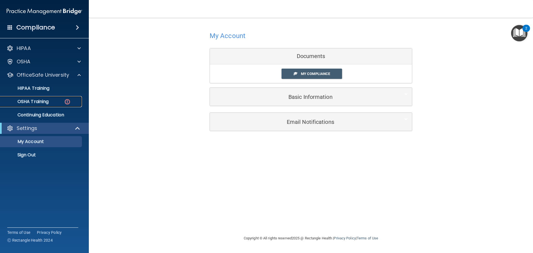
click at [42, 97] on link "OSHA Training" at bounding box center [38, 101] width 88 height 11
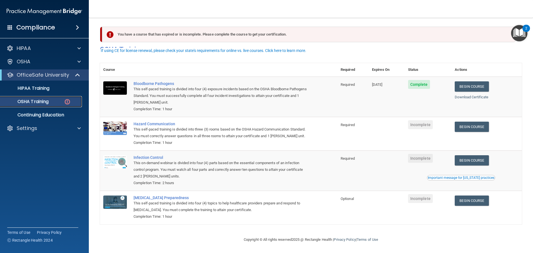
scroll to position [9, 0]
click at [462, 122] on link "Begin Course" at bounding box center [472, 127] width 34 height 10
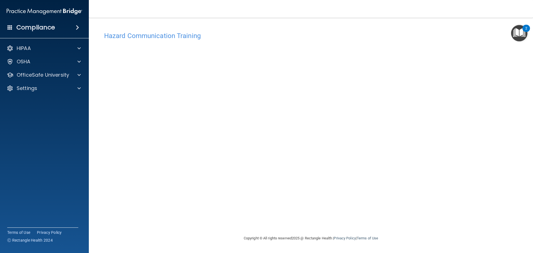
click at [102, 89] on div "Hazard Communication Training This course doesn’t expire until . Are you sure y…" at bounding box center [311, 132] width 422 height 206
click at [42, 73] on p "OfficeSafe University" at bounding box center [43, 75] width 53 height 7
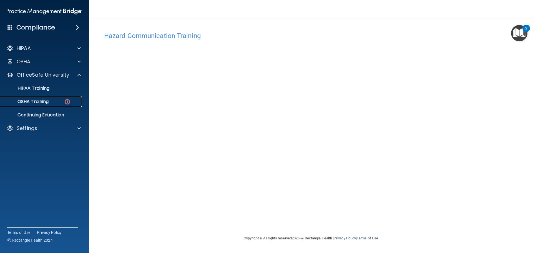
click at [43, 99] on p "OSHA Training" at bounding box center [26, 102] width 45 height 6
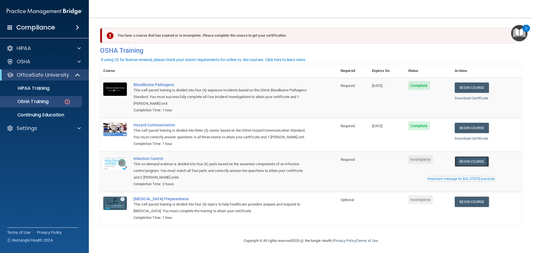
click at [474, 164] on link "Begin Course" at bounding box center [472, 161] width 34 height 10
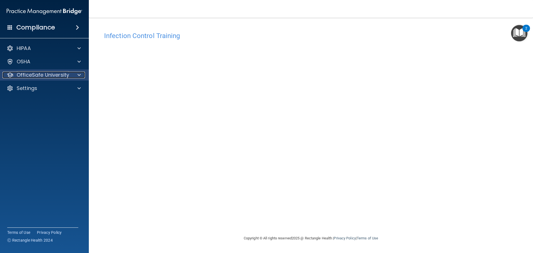
click at [33, 73] on p "OfficeSafe University" at bounding box center [43, 75] width 53 height 7
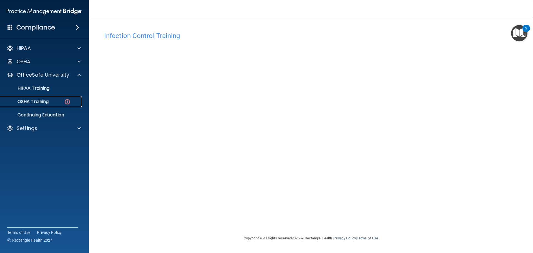
click at [34, 102] on p "OSHA Training" at bounding box center [26, 102] width 45 height 6
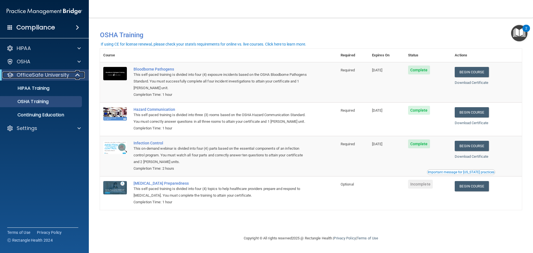
click at [37, 73] on p "OfficeSafe University" at bounding box center [43, 75] width 53 height 7
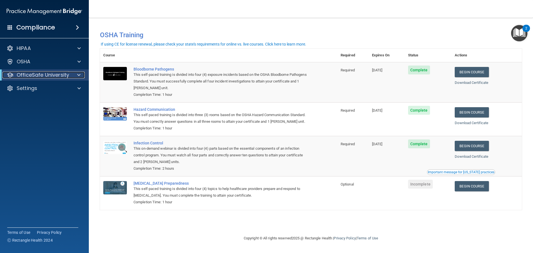
click at [37, 73] on p "OfficeSafe University" at bounding box center [43, 75] width 53 height 7
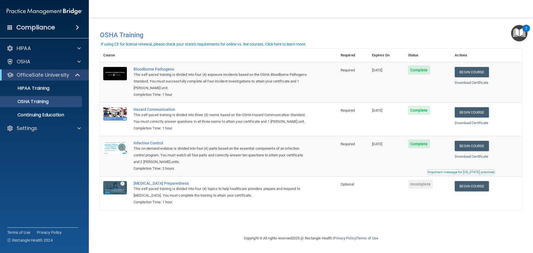
click at [242, 23] on div "You have a course that has expired or is incomplete. Please complete the course…" at bounding box center [311, 32] width 431 height 19
click at [51, 89] on div "HIPAA Training" at bounding box center [42, 89] width 76 height 6
